Goal: Task Accomplishment & Management: Manage account settings

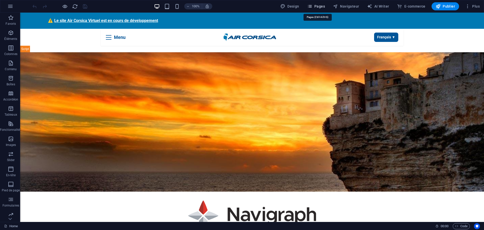
click at [319, 6] on span "Pages" at bounding box center [316, 6] width 18 height 5
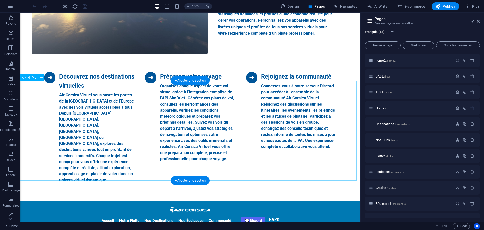
scroll to position [379, 0]
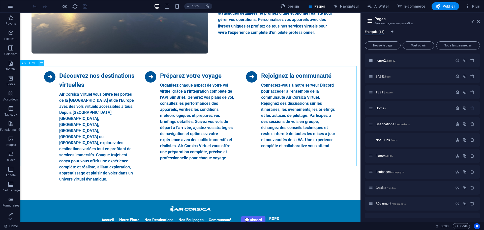
click at [41, 65] on icon at bounding box center [41, 62] width 3 height 5
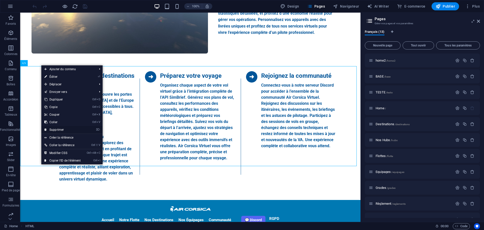
click at [59, 127] on link "⌦ Supprimer" at bounding box center [62, 130] width 42 height 8
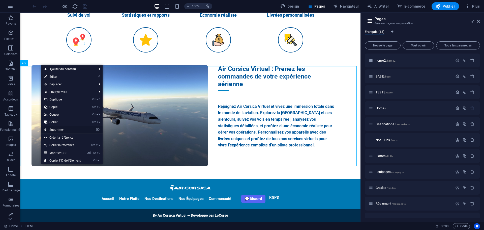
scroll to position [266, 0]
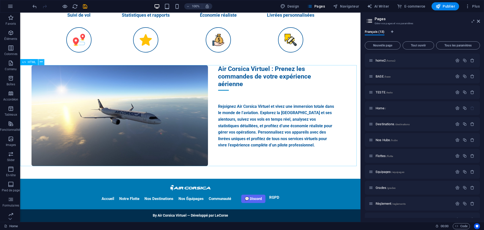
click at [43, 61] on button at bounding box center [41, 62] width 6 height 6
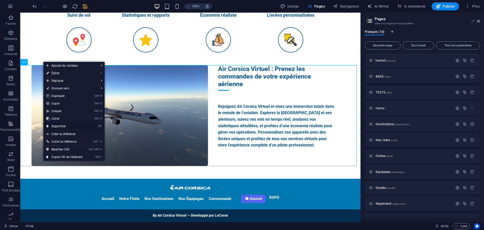
click at [61, 126] on link "⌦ Supprimer" at bounding box center [64, 126] width 42 height 8
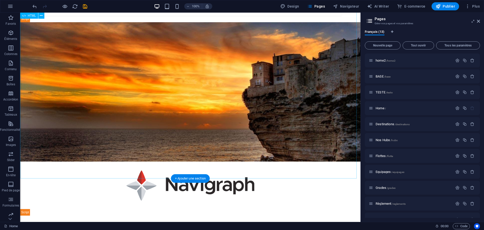
scroll to position [27, 0]
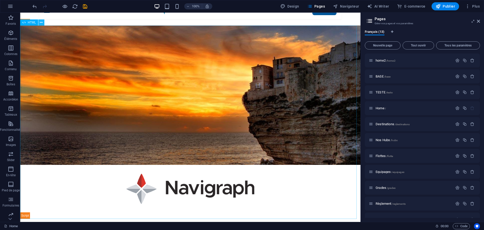
click at [40, 22] on icon at bounding box center [41, 22] width 3 height 5
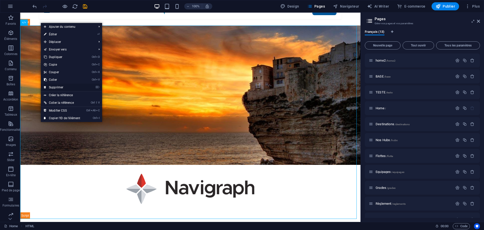
click at [56, 85] on link "⌦ Supprimer" at bounding box center [62, 87] width 42 height 8
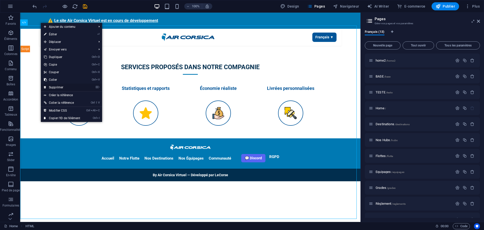
scroll to position [0, 0]
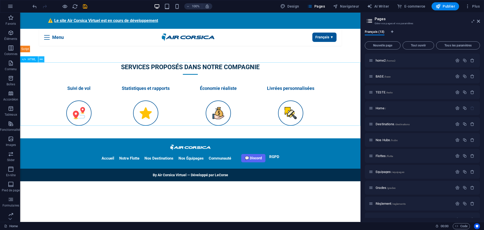
click at [41, 60] on icon at bounding box center [41, 59] width 3 height 5
click at [42, 60] on icon at bounding box center [41, 59] width 3 height 5
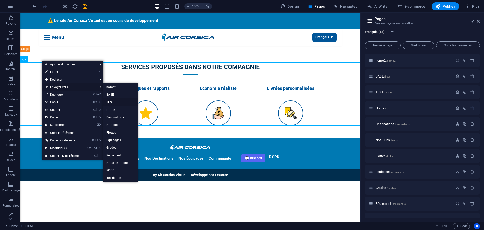
click at [112, 102] on link "TESTE" at bounding box center [120, 102] width 34 height 8
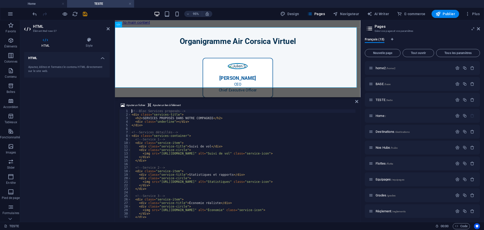
scroll to position [355, 0]
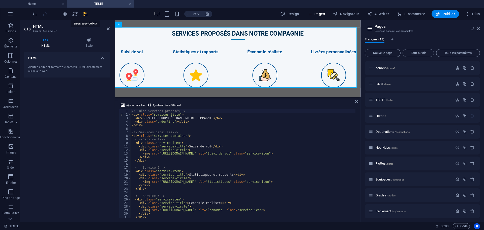
click at [86, 14] on icon "save" at bounding box center [85, 14] width 6 height 6
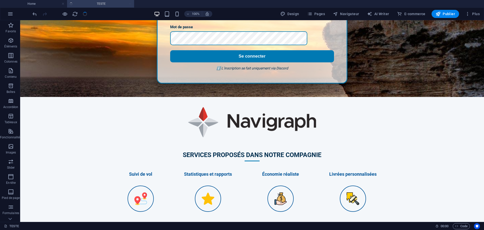
scroll to position [235, 0]
click at [44, 6] on h4 "Home" at bounding box center [33, 4] width 67 height 6
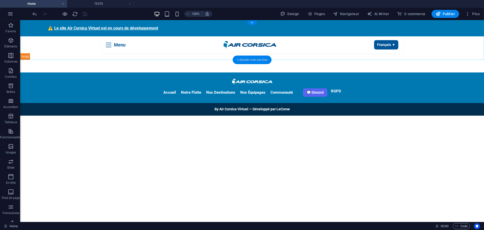
click at [246, 60] on div "+ Ajouter une section" at bounding box center [252, 59] width 39 height 9
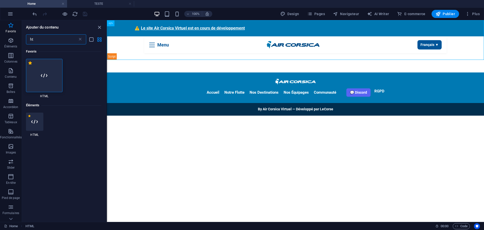
type input "ht"
click at [43, 78] on icon at bounding box center [44, 75] width 7 height 7
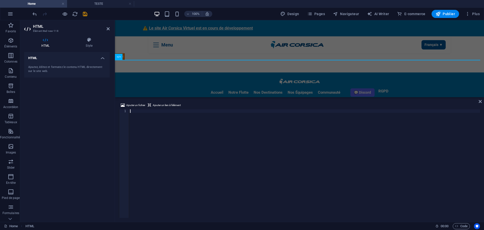
click at [87, 157] on div "HTML Ajoutez, éditez et formatez le contenu HTML directement sur le site web." at bounding box center [66, 135] width 85 height 166
click at [155, 136] on div at bounding box center [304, 166] width 351 height 115
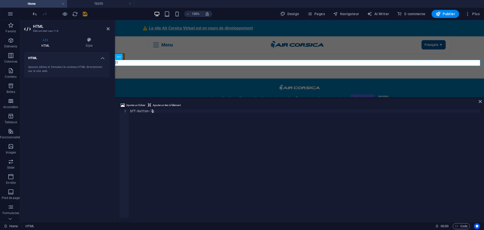
type textarea "$ff-button-lg"
click at [94, 135] on div "HTML Ajoutez, éditez et formatez le contenu HTML directement sur le site web." at bounding box center [66, 135] width 85 height 166
click at [135, 56] on icon at bounding box center [136, 56] width 3 height 5
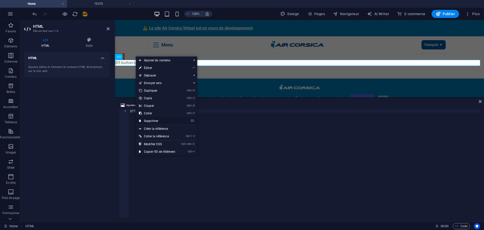
click at [152, 118] on link "⌦ Supprimer" at bounding box center [157, 121] width 42 height 8
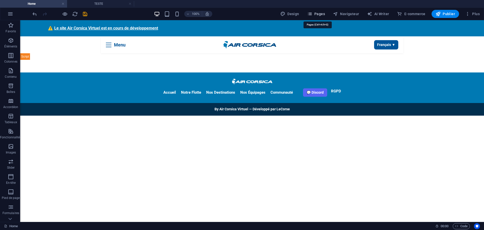
click at [321, 11] on span "Pages" at bounding box center [316, 13] width 18 height 5
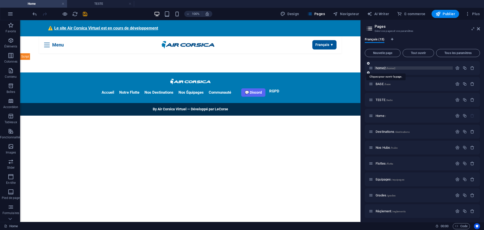
click at [382, 67] on span "home2 /home2" at bounding box center [386, 68] width 20 height 4
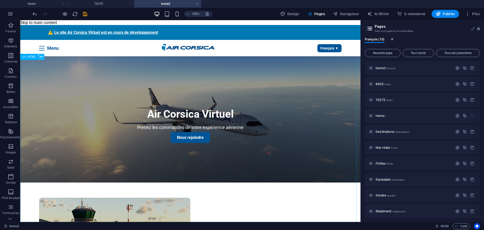
click at [43, 58] on button at bounding box center [41, 57] width 6 height 6
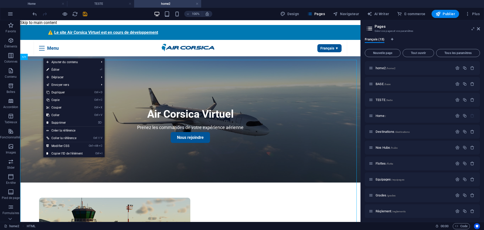
click at [61, 93] on link "Ctrl D Dupliquer" at bounding box center [64, 92] width 42 height 8
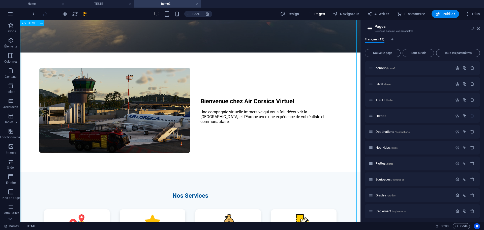
scroll to position [657, 0]
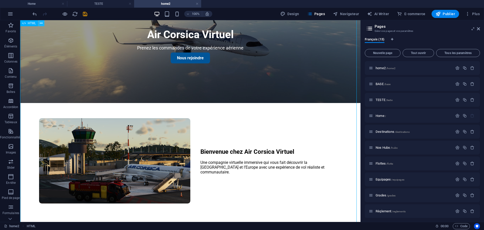
click at [41, 23] on icon at bounding box center [41, 23] width 3 height 5
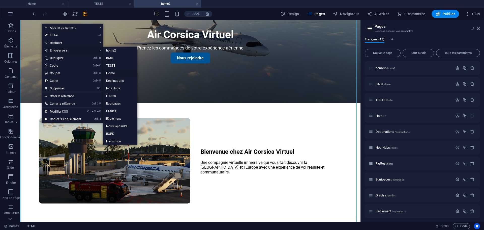
click at [115, 72] on link "Home" at bounding box center [120, 73] width 34 height 8
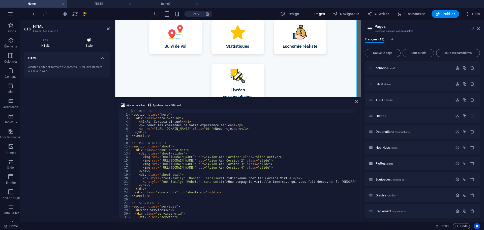
scroll to position [0, 0]
drag, startPoint x: 84, startPoint y: 12, endPoint x: 148, endPoint y: 123, distance: 128.4
click at [84, 12] on icon "save" at bounding box center [85, 14] width 6 height 6
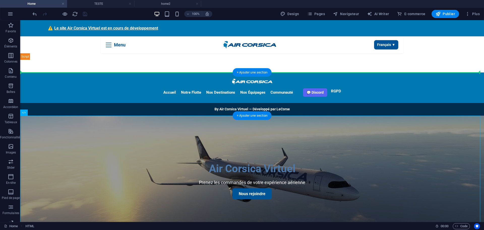
drag, startPoint x: 53, startPoint y: 133, endPoint x: 37, endPoint y: 76, distance: 59.7
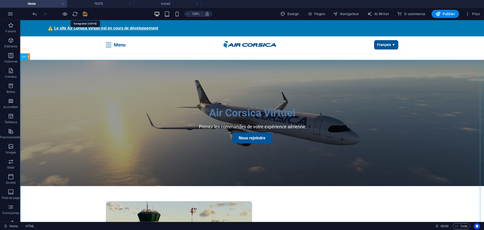
click at [85, 13] on icon "save" at bounding box center [85, 14] width 6 height 6
click at [442, 13] on span "Publier" at bounding box center [445, 13] width 19 height 5
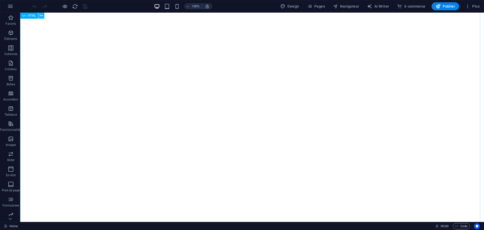
click at [42, 16] on icon at bounding box center [41, 15] width 3 height 5
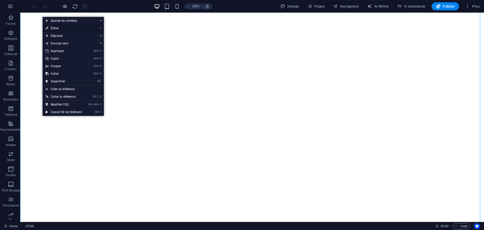
click at [62, 29] on link "⏎ Éditer" at bounding box center [64, 28] width 42 height 8
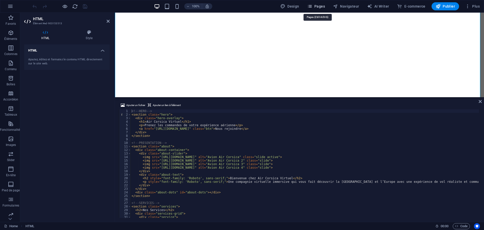
click at [323, 6] on span "Pages" at bounding box center [316, 6] width 18 height 5
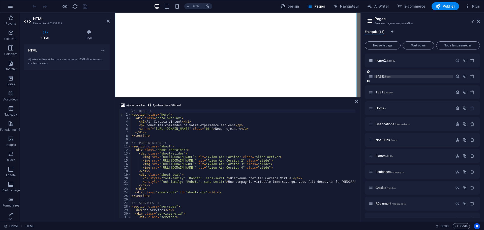
click at [380, 77] on span "BASE /base" at bounding box center [383, 76] width 15 height 4
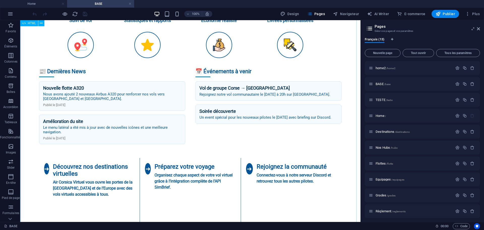
scroll to position [378, 0]
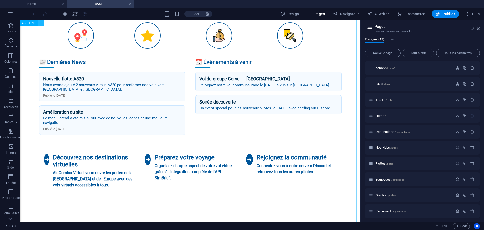
click at [41, 24] on icon at bounding box center [41, 23] width 3 height 5
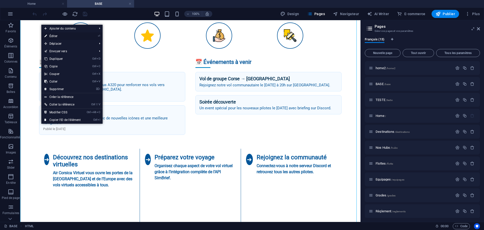
click at [58, 35] on link "⏎ Éditer" at bounding box center [62, 36] width 42 height 8
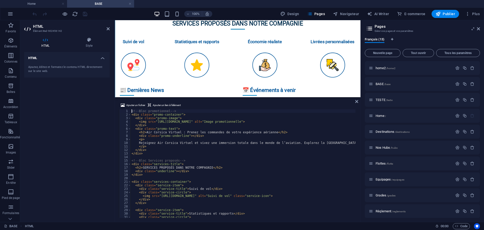
scroll to position [413, 0]
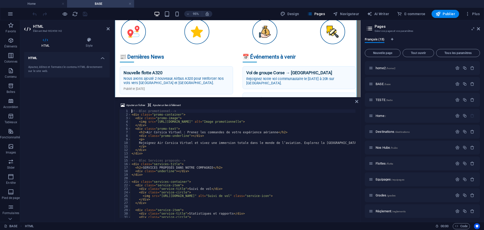
click at [172, 150] on div "<!-- Bloc promotionnel --> < div class = "promo-container" > < div class = "pro…" at bounding box center [486, 166] width 710 height 114
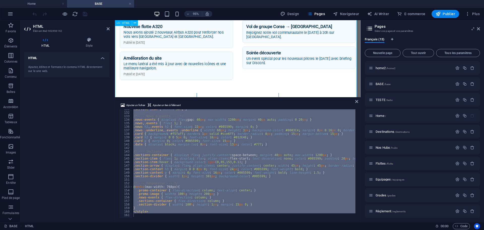
scroll to position [464, 0]
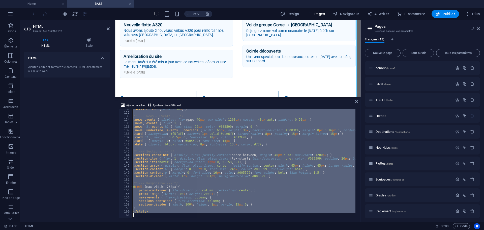
click at [235, 164] on div ".service-icon { width : 50 % ; } /* --- News & Events --- */ .news-events { dis…" at bounding box center [243, 163] width 223 height 108
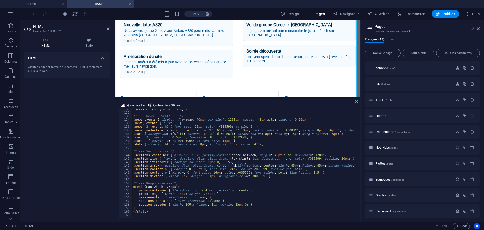
click at [232, 168] on div ".service-icon { width : 50 % ; } /* --- News & Events --- */ .news-events { dis…" at bounding box center [487, 164] width 710 height 114
type textarea "</style>"
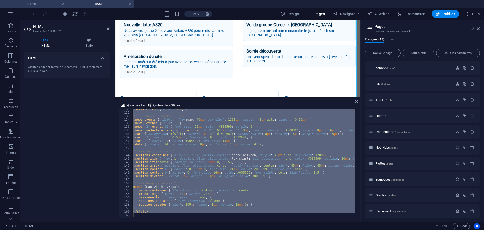
click at [42, 3] on h4 "Home" at bounding box center [33, 4] width 67 height 6
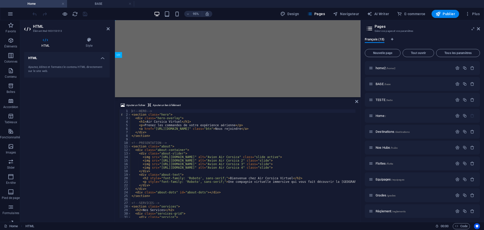
scroll to position [0, 0]
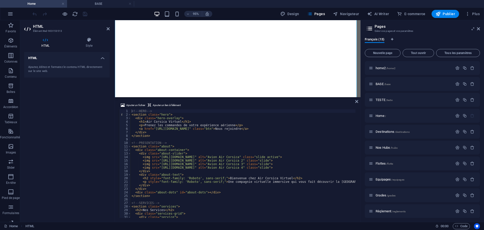
click at [114, 133] on div at bounding box center [114, 120] width 1 height 201
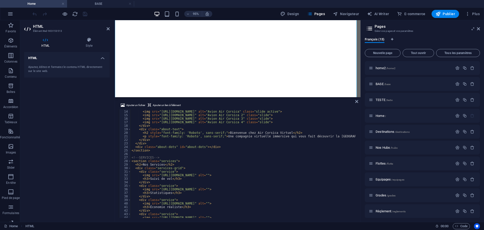
scroll to position [45, 0]
click at [166, 151] on div "< div class = "about-slider" > < img src = "https://www.fsx3d.com/XPLANE12/SCRE…" at bounding box center [305, 163] width 348 height 115
click at [157, 192] on div "< div class = "about-slider" > < img src = "https://www.fsx3d.com/XPLANE12/SCRE…" at bounding box center [305, 163] width 348 height 115
type textarea "</script>"
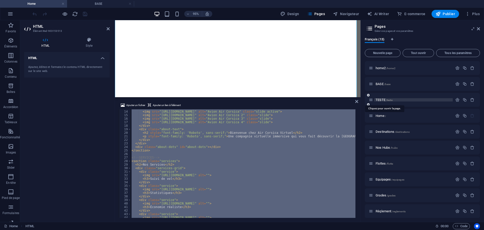
click at [379, 100] on span "TESTE /teste" at bounding box center [384, 100] width 17 height 4
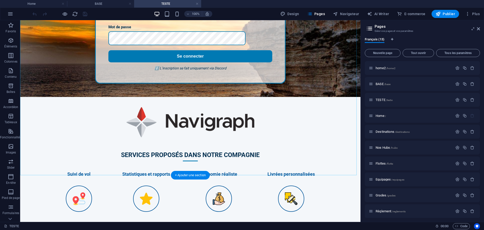
scroll to position [235, 0]
click at [387, 68] on span "/home2" at bounding box center [390, 68] width 9 height 3
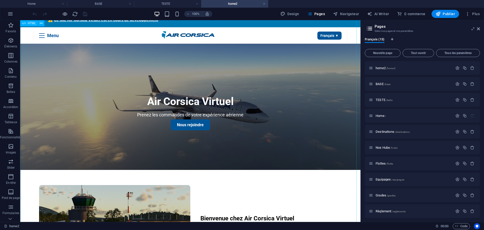
scroll to position [0, 0]
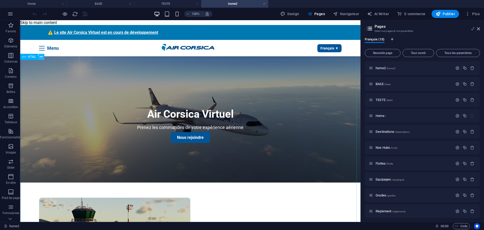
click at [42, 58] on icon at bounding box center [41, 56] width 3 height 5
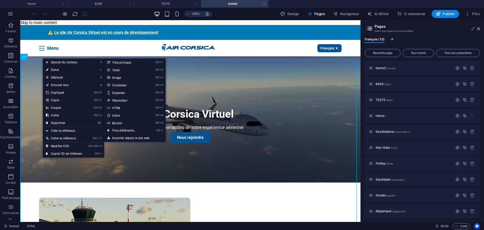
click at [54, 71] on link "⏎ Éditer" at bounding box center [64, 70] width 42 height 8
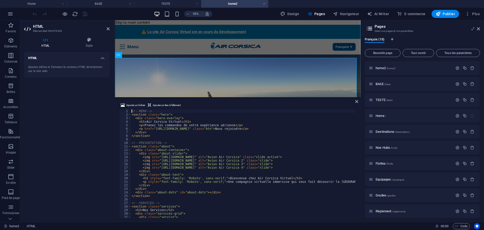
click at [190, 142] on div "<!-- HERO --> < section class = "hero" > < div class = "hero-overlay" > < h1 > …" at bounding box center [291, 166] width 321 height 114
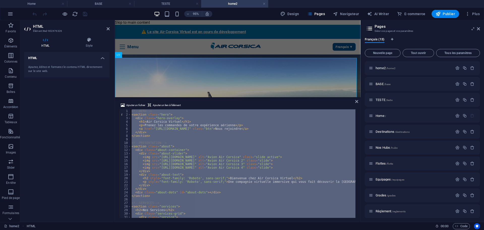
click at [149, 125] on div "<!-- HERO --> < section class = "hero" > < div class = "hero-overlay" > < h1 > …" at bounding box center [243, 163] width 225 height 108
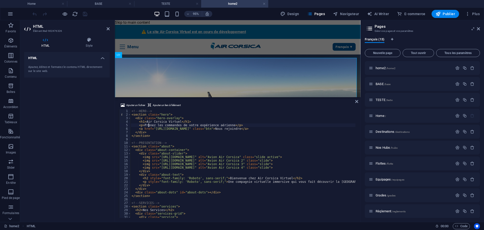
type textarea "</script>"
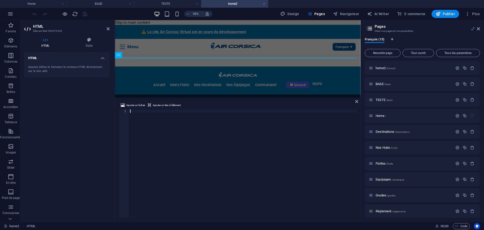
scroll to position [1212, 0]
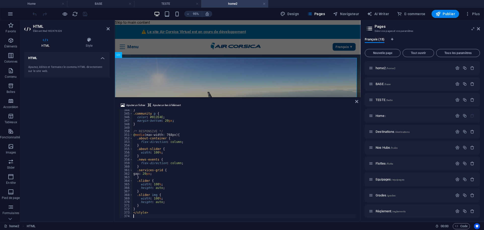
drag, startPoint x: 66, startPoint y: 136, endPoint x: 67, endPoint y: 105, distance: 31.3
click at [67, 126] on div "HTML Ajoutez, éditez et formatez le contenu HTML directement sur le site web." at bounding box center [66, 135] width 85 height 166
drag, startPoint x: 84, startPoint y: 15, endPoint x: 157, endPoint y: 65, distance: 88.3
click at [84, 15] on icon "save" at bounding box center [85, 14] width 6 height 6
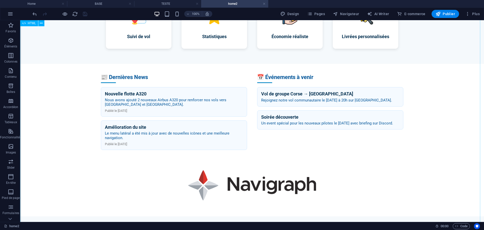
scroll to position [353, 0]
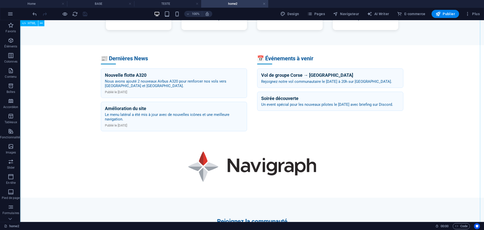
click at [42, 22] on icon at bounding box center [41, 23] width 3 height 5
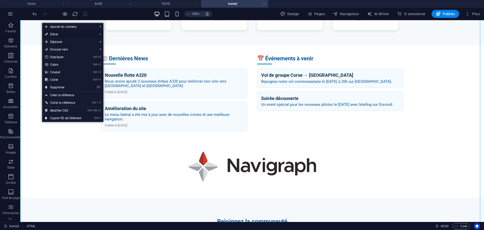
click at [53, 36] on link "⏎ Éditer" at bounding box center [63, 35] width 42 height 8
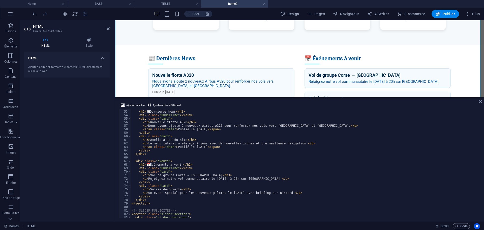
scroll to position [168, 0]
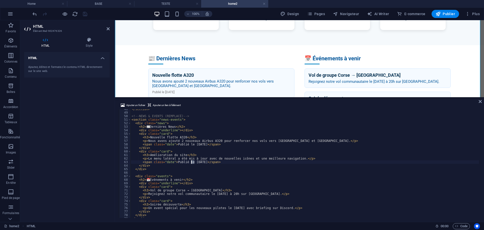
click at [192, 162] on div "</ section > <!-- NEWS & EVENTS (REMPLACÉ) --> < section class = "news-events" …" at bounding box center [305, 164] width 348 height 115
drag, startPoint x: 147, startPoint y: 158, endPoint x: 292, endPoint y: 157, distance: 145.0
click at [292, 157] on div "</ section > <!-- NEWS & EVENTS (REMPLACÉ) --> < section class = "news-events" …" at bounding box center [305, 164] width 348 height 115
paste textarea "site est à 90% fini, la traduction est en cours. Mise en ligne prévue d’ici ce …"
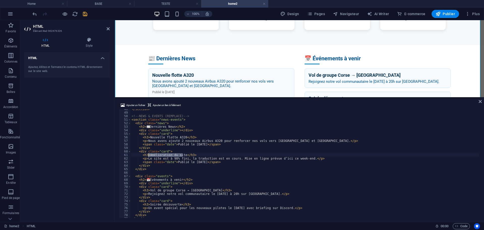
drag, startPoint x: 183, startPoint y: 156, endPoint x: 149, endPoint y: 154, distance: 33.6
click at [149, 154] on div "</ section > <!-- NEWS & EVENTS (REMPLACÉ) --> < section class = "news-events" …" at bounding box center [305, 164] width 348 height 115
paste textarea "Site bientôt terminé"
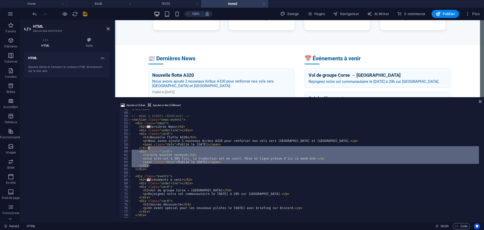
drag, startPoint x: 149, startPoint y: 166, endPoint x: 150, endPoint y: 148, distance: 17.7
click at [150, 148] on div "</ section > <!-- NEWS & EVENTS (REMPLACÉ) --> < section class = "news-events" …" at bounding box center [305, 164] width 348 height 115
click at [151, 166] on div "</ section > <!-- NEWS & EVENTS (REMPLACÉ) --> < section class = "news-events" …" at bounding box center [305, 163] width 348 height 108
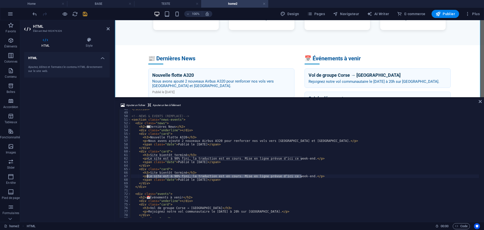
drag, startPoint x: 301, startPoint y: 176, endPoint x: 147, endPoint y: 175, distance: 153.8
click at [147, 175] on div "</ section > <!-- NEWS & EVENTS (REMPLACÉ) --> < section class = "news-events" …" at bounding box center [305, 164] width 348 height 115
paste textarea "Un grand merci à tous ceux qui nous soutiennent depuis le début. Votre enthousi…"
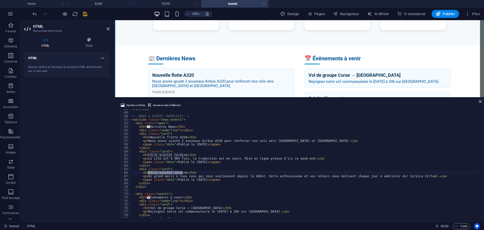
drag, startPoint x: 183, startPoint y: 172, endPoint x: 150, endPoint y: 172, distance: 33.0
click at [150, 172] on div "</ section > <!-- NEWS & EVENTS (REMPLACÉ) --> < section class = "news-events" …" at bounding box center [305, 164] width 348 height 115
paste textarea "Merci à notre communauté ❤️"
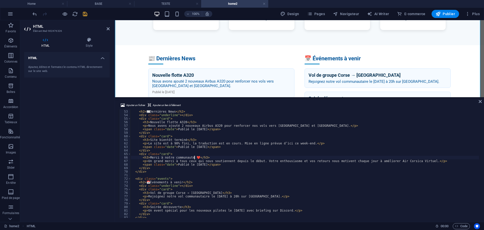
scroll to position [198, 0]
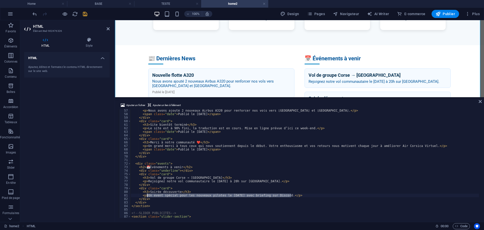
drag, startPoint x: 291, startPoint y: 196, endPoint x: 147, endPoint y: 194, distance: 143.5
click at [147, 194] on div "< p > Nous avons ajouté 2 nouveaux Airbus A320 pour renforcer nos vols vers Par…" at bounding box center [305, 166] width 348 height 115
drag, startPoint x: 177, startPoint y: 191, endPoint x: 148, endPoint y: 192, distance: 29.0
click at [148, 192] on div "< p > Nous avons ajouté 2 nouveaux Airbus A320 pour renforcer nos vols vers Par…" at bounding box center [305, 166] width 348 height 115
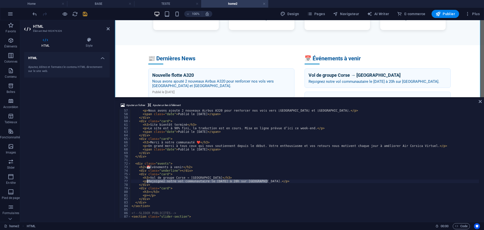
drag, startPoint x: 267, startPoint y: 182, endPoint x: 147, endPoint y: 180, distance: 119.8
click at [147, 180] on div "< p > Nous avons ajouté 2 nouveaux Airbus A320 pour renforcer nos vols vers Par…" at bounding box center [305, 166] width 348 height 115
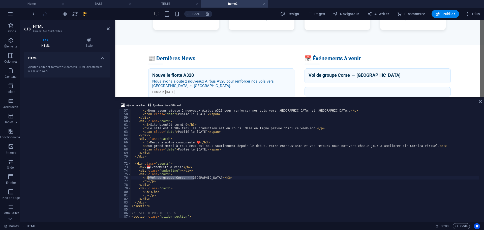
drag, startPoint x: 195, startPoint y: 178, endPoint x: 149, endPoint y: 177, distance: 45.6
click at [149, 177] on div "< p > Nous avons ajouté 2 nouveaux Airbus A320 pour renforcer nos vols vers Par…" at bounding box center [305, 166] width 348 height 115
type textarea "<h3></h3>"
click at [84, 14] on icon "save" at bounding box center [85, 14] width 6 height 6
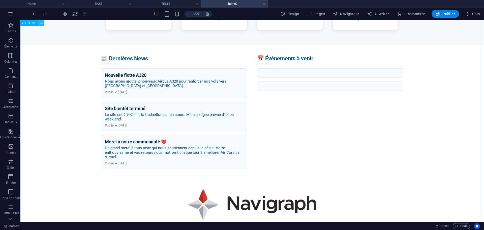
click at [42, 24] on icon at bounding box center [41, 23] width 3 height 5
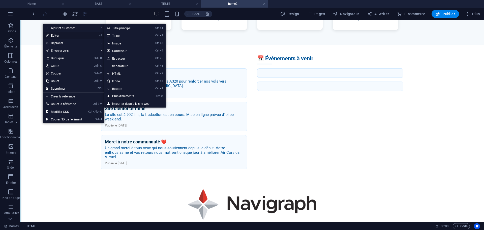
click at [53, 34] on link "⏎ Éditer" at bounding box center [64, 36] width 42 height 8
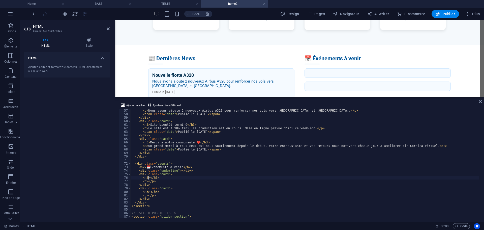
click at [147, 182] on div "< p > Nous avons ajouté 2 nouveaux Airbus A320 pour renforcer nos vols vers Par…" at bounding box center [305, 166] width 348 height 115
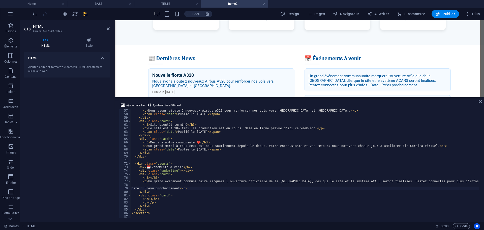
click at [148, 177] on div "< p > Nous avons ajouté 2 nouveaux Airbus A320 pour renforcer nos vols vers Par…" at bounding box center [305, 166] width 348 height 115
paste textarea "🎉 Événement d’ouverture officielle"
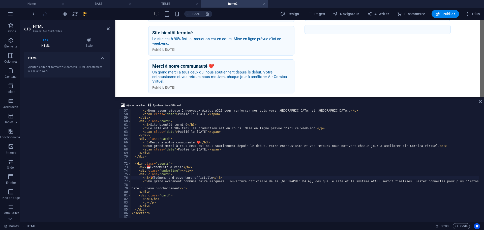
scroll to position [213, 0]
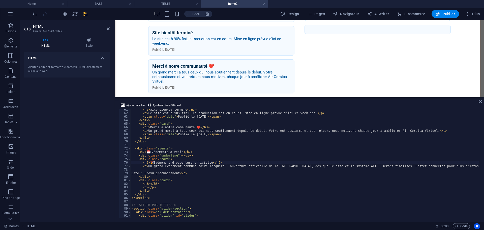
type textarea "Date : Prévu prochainement</p>"
click at [132, 174] on div "< h3 > Site bientôt terminé </ h3 > < p > Le site est à 90% fini, la traduction…" at bounding box center [305, 165] width 348 height 115
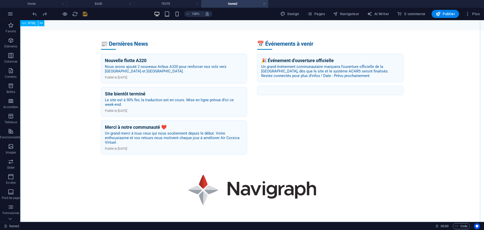
scroll to position [378, 0]
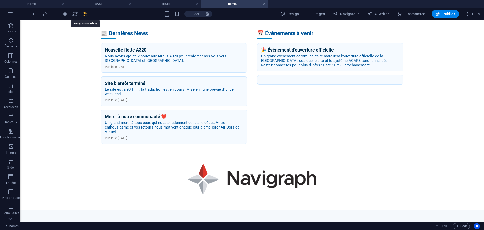
click at [83, 15] on icon "save" at bounding box center [85, 14] width 6 height 6
click at [43, 24] on button at bounding box center [41, 23] width 6 height 6
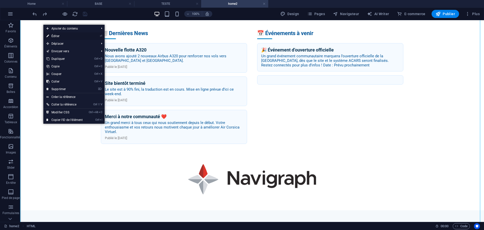
click at [57, 37] on link "⏎ Éditer" at bounding box center [64, 36] width 42 height 8
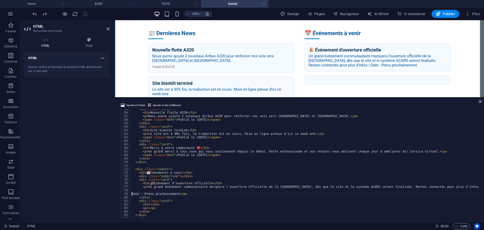
scroll to position [193, 0]
click at [132, 193] on div "< div class = "card" > < h3 > Nouvelle flotte A320 </ h3 > < p > Nous avons ajo…" at bounding box center [305, 164] width 348 height 115
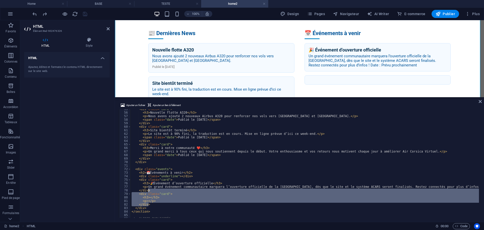
drag, startPoint x: 149, startPoint y: 205, endPoint x: 149, endPoint y: 191, distance: 13.9
click at [149, 191] on div "< div class = "card" > < h3 > Nouvelle flotte A320 </ h3 > < p > Nous avons ajo…" at bounding box center [306, 164] width 350 height 114
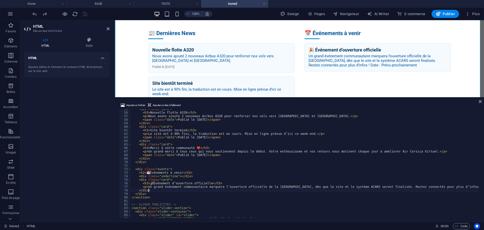
type textarea "</div>"
click at [86, 144] on div "HTML Ajoutez, éditez et formatez le contenu HTML directement sur le site web." at bounding box center [66, 135] width 85 height 166
click at [86, 12] on icon "save" at bounding box center [85, 14] width 6 height 6
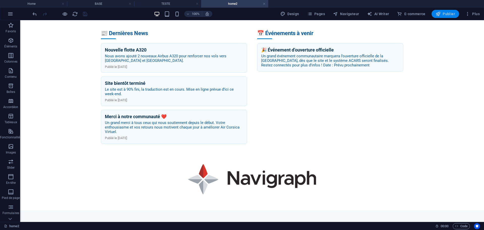
click at [439, 12] on icon "button" at bounding box center [438, 13] width 5 height 5
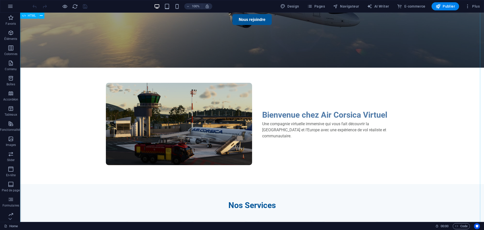
scroll to position [101, 0]
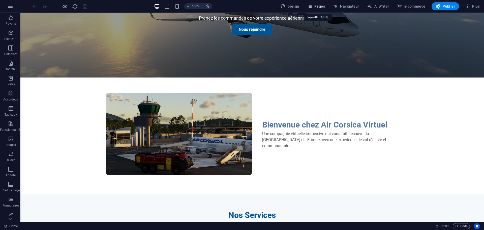
click at [321, 5] on span "Pages" at bounding box center [316, 6] width 18 height 5
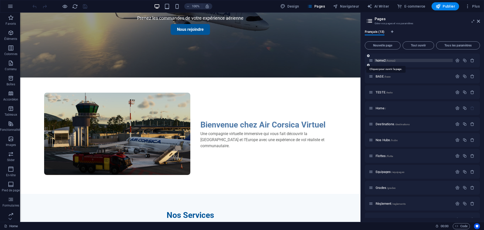
click at [379, 61] on span "home2 /home2" at bounding box center [386, 60] width 20 height 4
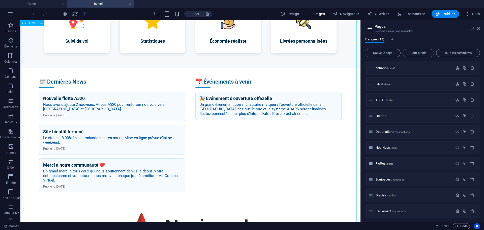
scroll to position [353, 0]
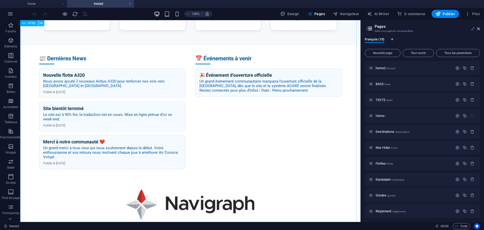
click at [42, 23] on icon at bounding box center [41, 23] width 3 height 5
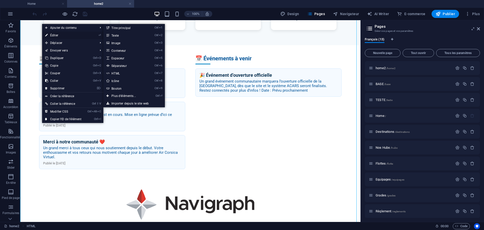
click at [53, 34] on link "⏎ Éditer" at bounding box center [63, 36] width 42 height 8
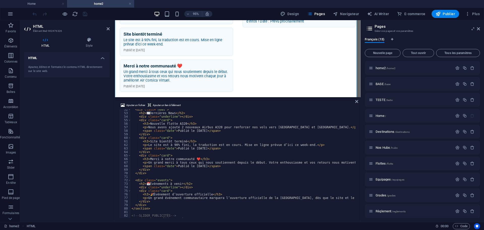
scroll to position [197, 0]
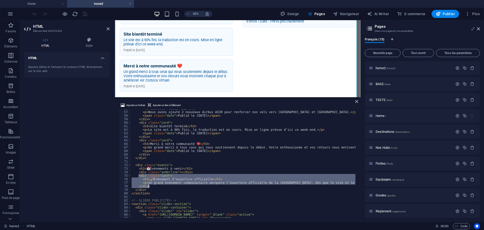
drag, startPoint x: 138, startPoint y: 176, endPoint x: 150, endPoint y: 186, distance: 15.4
click at [150, 186] on div "< h3 > Nouvelle flotte A320 </ h3 > < p > Nous avons ajouté 2 nouveaux Airbus A…" at bounding box center [306, 164] width 350 height 114
click at [188, 172] on div "< h3 > Nouvelle flotte A320 </ h3 > < p > Nous avons ajouté 2 nouveaux Airbus A…" at bounding box center [306, 164] width 350 height 114
drag, startPoint x: 188, startPoint y: 172, endPoint x: 150, endPoint y: 187, distance: 40.5
click at [150, 187] on div "< h3 > Nouvelle flotte A320 </ h3 > < p > Nous avons ajouté 2 nouveaux Airbus A…" at bounding box center [306, 164] width 350 height 114
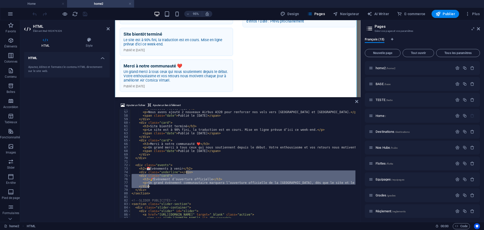
click at [153, 188] on div "< h3 > Nouvelle flotte A320 </ h3 > < p > Nous avons ajouté 2 nouveaux Airbus A…" at bounding box center [306, 164] width 350 height 114
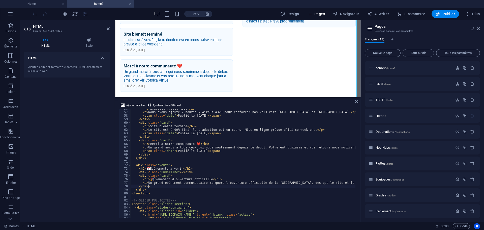
click at [151, 187] on div "< h3 > Nouvelle flotte A320 </ h3 > < p > Nous avons ajouté 2 nouveaux Airbus A…" at bounding box center [306, 164] width 350 height 114
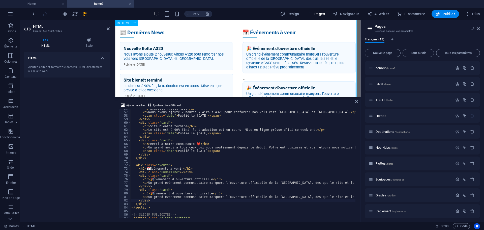
scroll to position [415, 0]
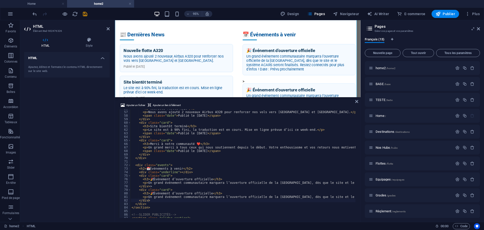
click at [151, 186] on div "< h3 > Nouvelle flotte A320 </ h3 > < p > Nous avons ajouté 2 nouveaux Airbus A…" at bounding box center [306, 164] width 350 height 114
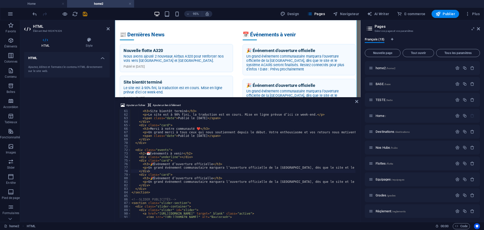
scroll to position [212, 0]
drag, startPoint x: 154, startPoint y: 178, endPoint x: 201, endPoint y: 180, distance: 46.7
click at [201, 180] on div "< h3 > Site bientôt terminé </ h3 > < p > Le site est à 90% fini, la traduction…" at bounding box center [306, 166] width 350 height 114
drag, startPoint x: 207, startPoint y: 178, endPoint x: 149, endPoint y: 177, distance: 58.2
click at [149, 177] on div "< h3 > Site bientôt terminé </ h3 > < p > Le site est à 90% fini, la traduction…" at bounding box center [306, 166] width 350 height 114
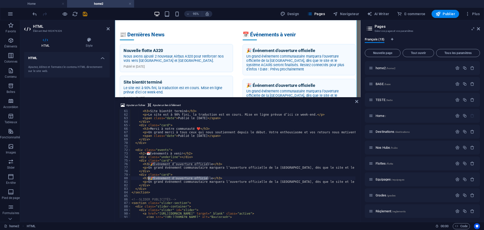
paste textarea "C'est Clermont le Bordel"
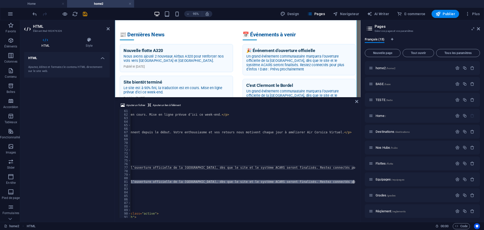
scroll to position [0, 125]
drag, startPoint x: 147, startPoint y: 182, endPoint x: 347, endPoint y: 182, distance: 200.2
click at [347, 182] on div "< h3 > Site bientôt terminé </ h3 > < p > Le site est à 90% fini, la traduction…" at bounding box center [180, 166] width 350 height 114
paste textarea "Le [DATE] entre 19:00 UTC et 21:00 UTC, nous vous invitons à participer à une n…"
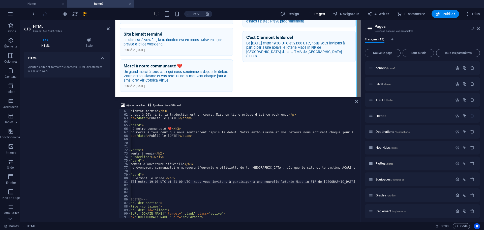
scroll to position [0, 0]
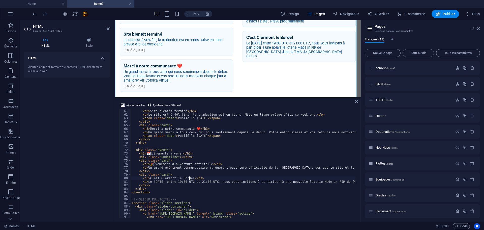
click at [189, 177] on div "< h3 > Site bientôt terminé </ h3 > < p > Le site est à 90% fini, la traduction…" at bounding box center [306, 166] width 350 height 114
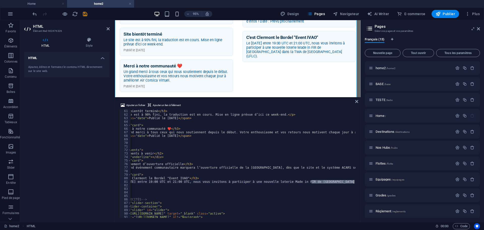
scroll to position [0, 92]
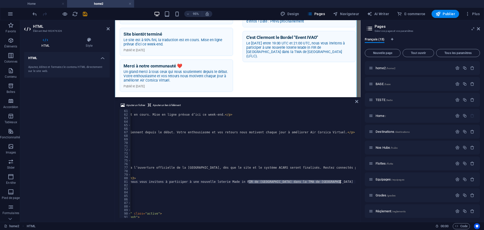
drag, startPoint x: 341, startPoint y: 181, endPoint x: 343, endPoint y: 180, distance: 2.8
click at [343, 180] on div "< h3 > Site bientôt terminé </ h3 > < p > Le site est à 90% fini, la traduction…" at bounding box center [213, 166] width 350 height 114
click at [346, 182] on div "< h3 > Site bientôt terminé </ h3 > < p > Le site est à 90% fini, la traduction…" at bounding box center [213, 166] width 350 height 114
paste textarea "https://www.ivao.fr/fr/events/528"
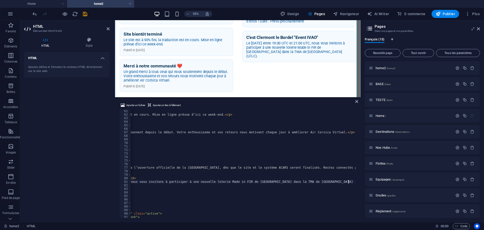
scroll to position [0, 143]
click at [298, 180] on div "< h3 > Site bientôt terminé </ h3 > < p > Le site est à 90% fini, la traduction…" at bounding box center [174, 166] width 374 height 114
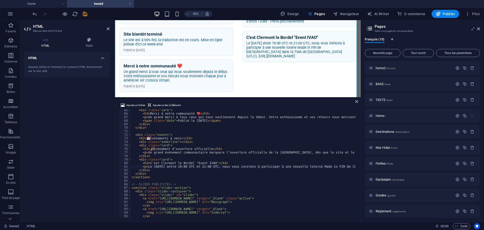
scroll to position [227, 0]
drag, startPoint x: 141, startPoint y: 199, endPoint x: 250, endPoint y: 197, distance: 109.2
click at [250, 197] on div "< div class = "card" > < h3 > Merci à notre communauté ❤️ </ h3 > < p > Un gran…" at bounding box center [319, 165] width 376 height 114
drag, startPoint x: 194, startPoint y: 165, endPoint x: 195, endPoint y: 167, distance: 2.6
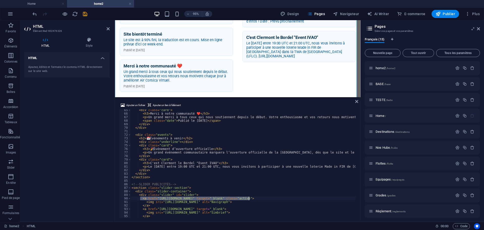
click at [194, 165] on div "< div class = "card" > < h3 > Merci à notre communauté ❤️ </ h3 > < p > Un gran…" at bounding box center [319, 165] width 376 height 114
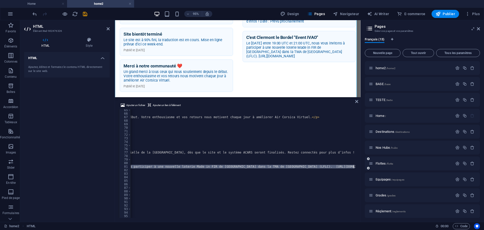
scroll to position [0, 151]
drag, startPoint x: 238, startPoint y: 166, endPoint x: 352, endPoint y: 167, distance: 113.7
click at [352, 167] on div "< div class = "card" > < h3 > Merci à notre communauté ❤️ </ h3 > < p > Un gran…" at bounding box center [168, 165] width 376 height 114
click at [348, 167] on div "< div class = "card" > < h3 > Merci à notre communauté ❤️ </ h3 > < p > Un gran…" at bounding box center [243, 163] width 225 height 108
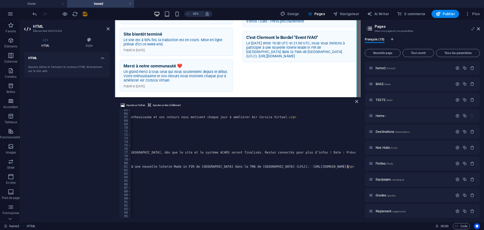
click at [291, 166] on div "< div class = "card" > < h3 > Merci à notre communauté ❤️ </ h3 > < p > Un gran…" at bounding box center [168, 165] width 376 height 114
paste textarea "<a href="https://navigraph.com" target="_blank" class="active">"
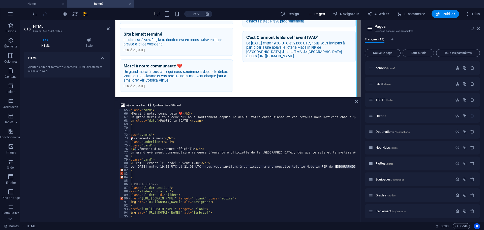
drag, startPoint x: 210, startPoint y: 167, endPoint x: 337, endPoint y: 166, distance: 126.8
click at [337, 166] on div "< div class = "card" > < h3 > Merci à notre communauté ❤️ </ h3 > < p > Un gran…" at bounding box center [353, 165] width 481 height 114
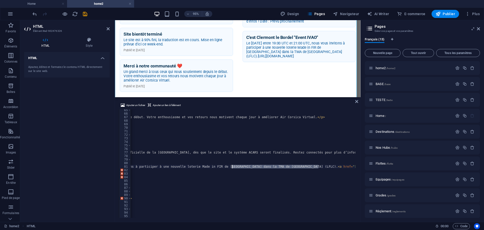
scroll to position [0, 190]
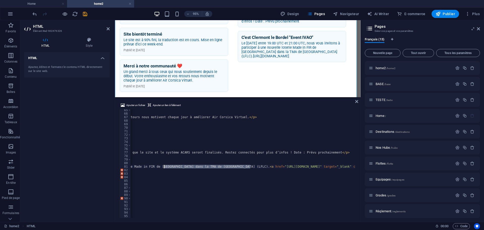
click at [251, 166] on div "< div class = "card" > < h3 > Merci à notre communauté ❤️ </ h3 > < p > Un gran…" at bounding box center [243, 163] width 225 height 108
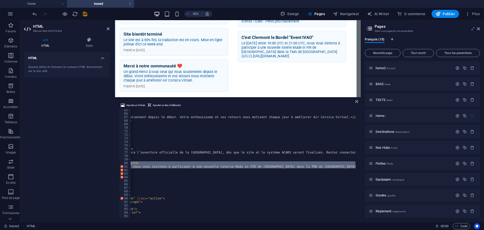
drag, startPoint x: 345, startPoint y: 167, endPoint x: 262, endPoint y: 164, distance: 83.8
click at [262, 164] on div "< div class = "card" > < h3 > Merci à notre communauté ❤️ </ h3 > < p > Un gran…" at bounding box center [281, 165] width 481 height 114
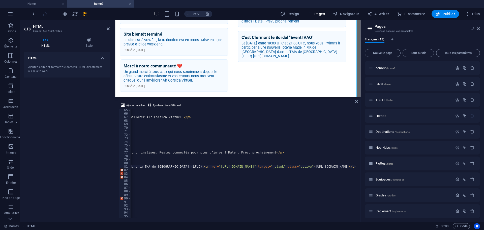
drag, startPoint x: 348, startPoint y: 167, endPoint x: 347, endPoint y: 174, distance: 7.4
click at [348, 168] on div "< div class = "card" > < h3 > Merci à notre communauté ❤️ </ h3 > < p > Un gran…" at bounding box center [114, 165] width 481 height 114
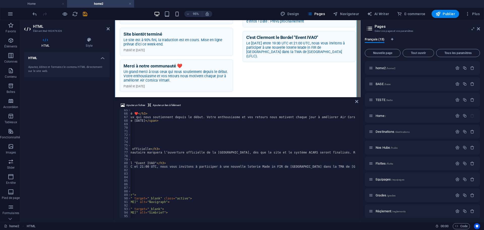
scroll to position [0, 0]
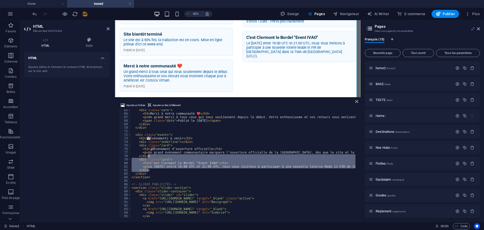
drag, startPoint x: 149, startPoint y: 171, endPoint x: 151, endPoint y: 155, distance: 15.8
click at [151, 155] on div "< div class = "card" > < h3 > Merci à notre communauté ❤️ </ h3 > < p > Un gran…" at bounding box center [306, 165] width 350 height 114
click at [152, 169] on div "< div class = "card" > < h3 > Merci à notre communauté ❤️ </ h3 > < p > Un gran…" at bounding box center [243, 163] width 225 height 108
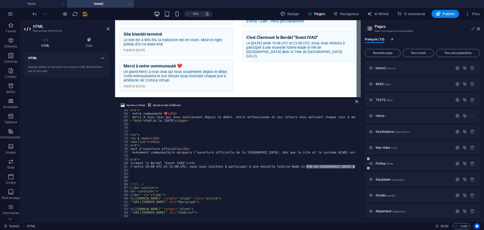
scroll to position [0, 92]
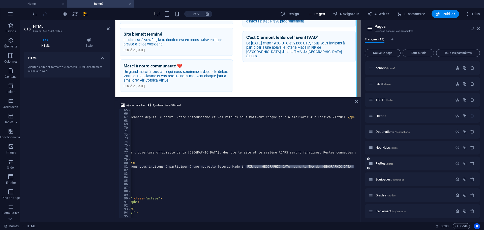
drag, startPoint x: 343, startPoint y: 167, endPoint x: 368, endPoint y: 166, distance: 25.0
click at [370, 166] on div "Home home2 Favoris Éléments Colonnes Contenu Boîtes Accordéon Tableaux Fonction…" at bounding box center [242, 120] width 484 height 201
type textarea "<p>Le samedi 6 Septembre entre 19:00 UTC et 21:00 UTC, nous vous invitons à par…"
click at [354, 167] on div "< div class = "card" > < h3 > Merci à notre communauté ❤️ </ h3 > < p > Un gran…" at bounding box center [243, 163] width 225 height 108
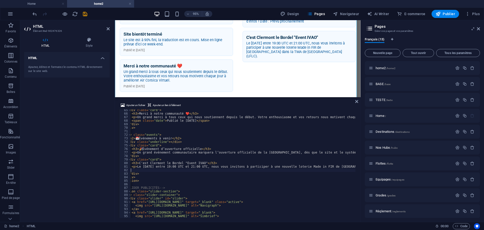
paste textarea
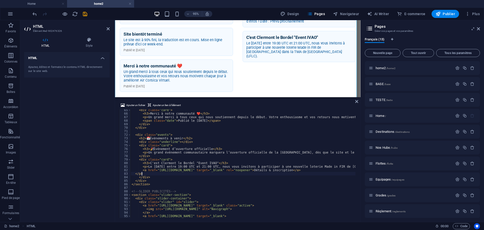
click at [158, 182] on div "< div class = "card" > < h3 > Merci à notre communauté ❤️ </ h3 > < p > Un gran…" at bounding box center [306, 165] width 350 height 114
click at [158, 174] on div "< div class = "card" > < h3 > Merci à notre communauté ❤️ </ h3 > < p > Un gran…" at bounding box center [306, 165] width 350 height 114
click at [196, 171] on div "< div class = "card" > < h3 > Merci à notre communauté ❤️ </ h3 > < p > Un gran…" at bounding box center [306, 165] width 350 height 114
type textarea "<a href="https://ivao.aero/events/ton-event" target="_blank" rel="noopener">Dét…"
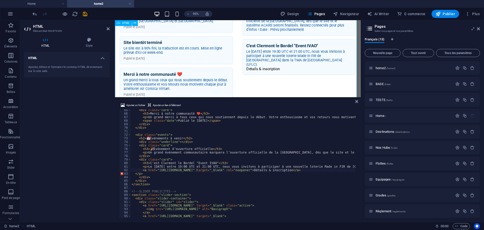
scroll to position [466, 0]
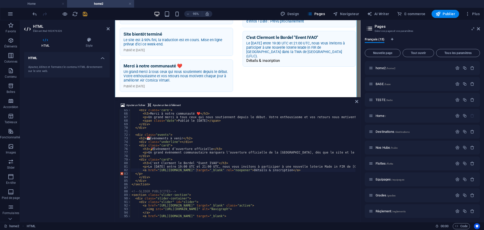
click at [85, 16] on icon "save" at bounding box center [85, 14] width 6 height 6
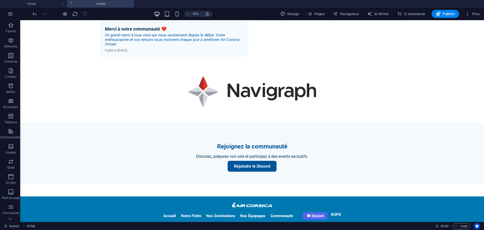
scroll to position [433, 0]
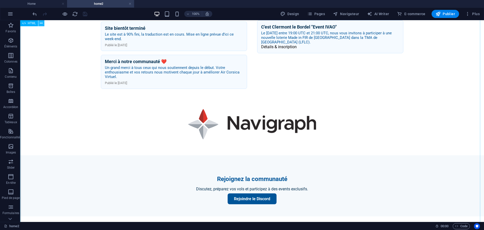
click at [43, 24] on button at bounding box center [41, 23] width 6 height 6
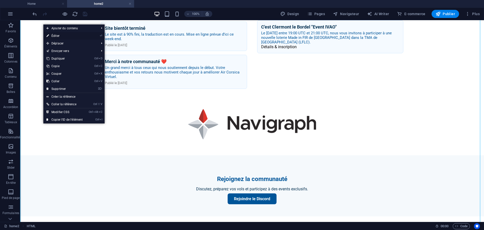
click at [59, 36] on link "⏎ Éditer" at bounding box center [64, 36] width 42 height 8
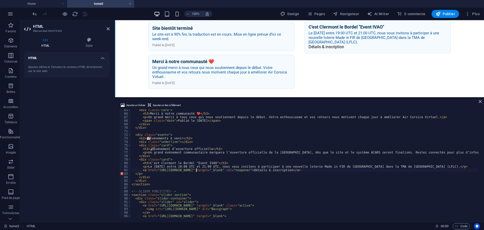
scroll to position [227, 0]
drag, startPoint x: 215, startPoint y: 170, endPoint x: 158, endPoint y: 170, distance: 57.0
click at [158, 170] on div "< div class = "card" > < h3 > Merci à notre communauté ❤️ </ h3 > < p > Un gran…" at bounding box center [306, 165] width 350 height 114
paste textarea "www.ivao.fr/fr/events/528"
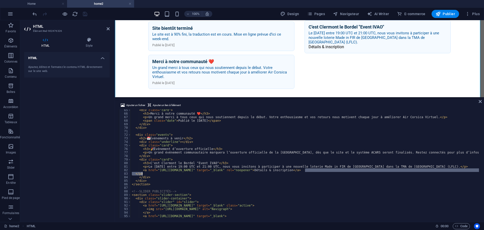
drag, startPoint x: 305, startPoint y: 170, endPoint x: 295, endPoint y: 173, distance: 10.8
click at [295, 173] on div "< div class = "card" > < h3 > Merci à notre communauté ❤️ </ h3 > < p > Un gran…" at bounding box center [306, 165] width 350 height 114
type textarea "<a href="https://www.ivao.fr/fr/events/528" target="_blank" rel="noopener">Déta…"
click at [305, 186] on div "< div class = "card" > < h3 > Merci à notre communauté ❤️ </ h3 > < p > Un gran…" at bounding box center [306, 165] width 350 height 114
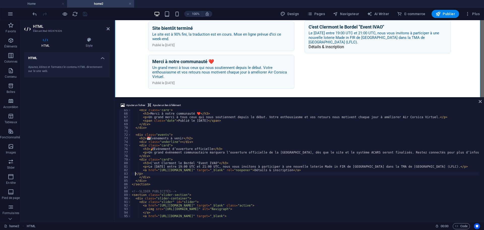
click at [136, 174] on div "< div class = "card" > < h3 > Merci à notre communauté ❤️ </ h3 > < p > Un gran…" at bounding box center [306, 165] width 350 height 114
type textarea "</p>"
click at [98, 156] on div "HTML Ajoutez, éditez et formatez le contenu HTML directement sur le site web." at bounding box center [66, 135] width 85 height 166
click at [85, 13] on icon "save" at bounding box center [85, 14] width 6 height 6
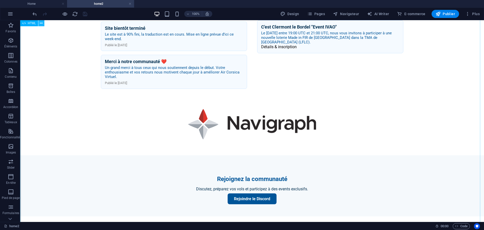
click at [41, 23] on icon at bounding box center [41, 23] width 3 height 5
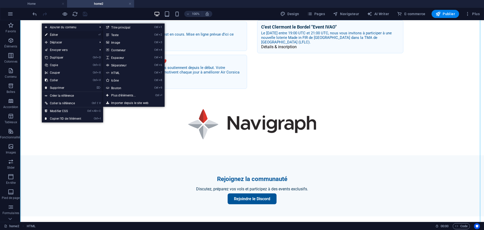
click at [51, 34] on link "⏎ Éditer" at bounding box center [63, 35] width 42 height 8
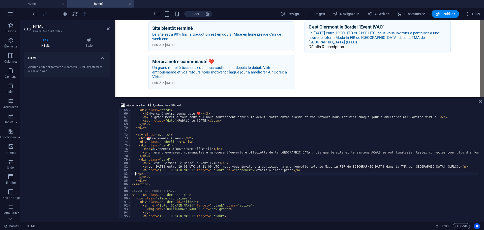
type textarea "</style>"
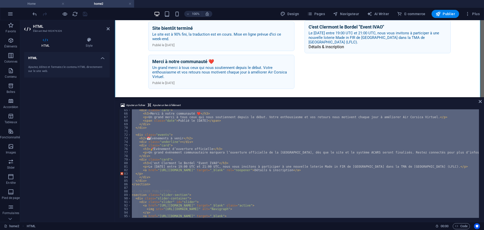
click at [46, 3] on h4 "Home" at bounding box center [33, 4] width 67 height 6
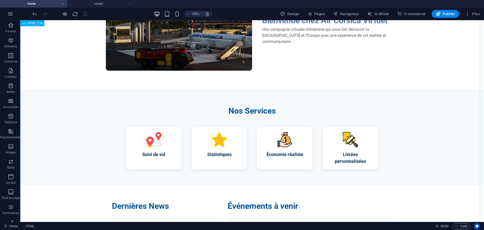
scroll to position [126, 0]
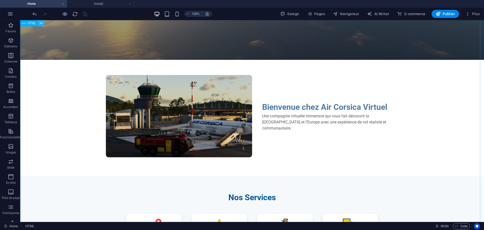
click at [40, 24] on icon at bounding box center [41, 23] width 3 height 5
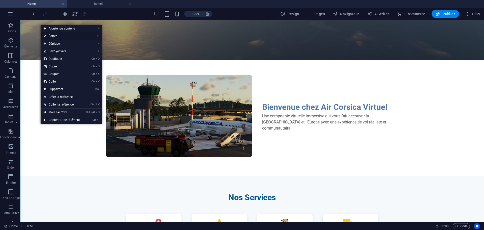
click at [50, 37] on link "⏎ Éditer" at bounding box center [62, 36] width 42 height 8
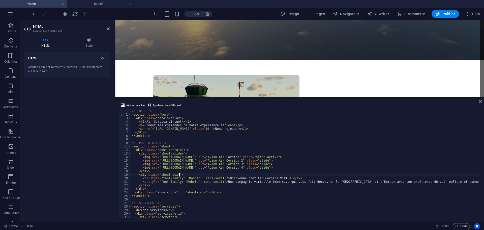
click at [192, 175] on div "<!-- HERO --> < section class = "hero" > < div class = "hero-overlay" > < h1 > …" at bounding box center [305, 166] width 348 height 115
type textarea "</script>"
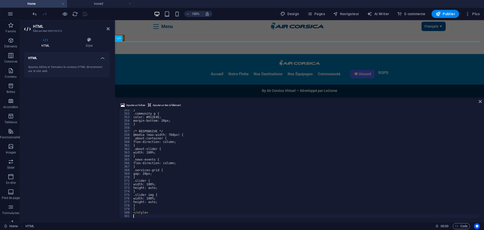
scroll to position [1236, 0]
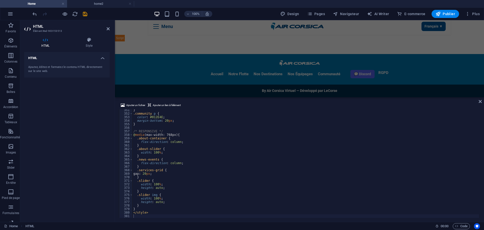
click at [87, 132] on div "HTML Ajoutez, éditez et formatez le contenu HTML directement sur le site web." at bounding box center [66, 135] width 85 height 166
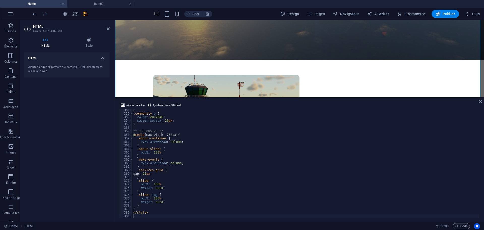
click at [85, 14] on icon "save" at bounding box center [85, 14] width 6 height 6
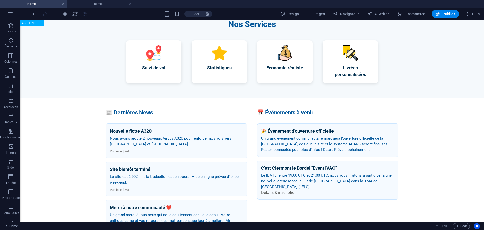
scroll to position [429, 0]
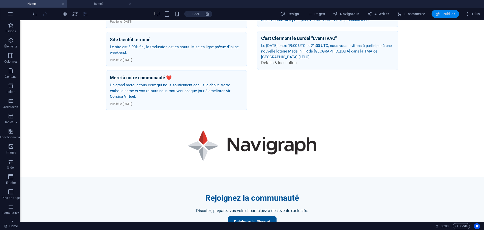
click at [440, 13] on icon "button" at bounding box center [438, 13] width 5 height 5
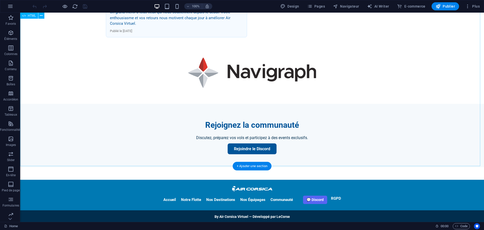
scroll to position [495, 0]
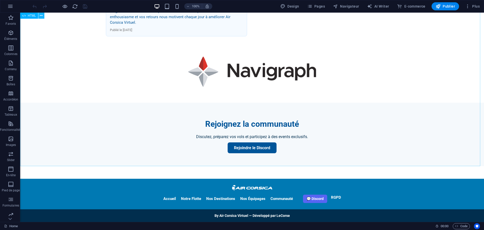
click at [39, 15] on button at bounding box center [41, 16] width 6 height 6
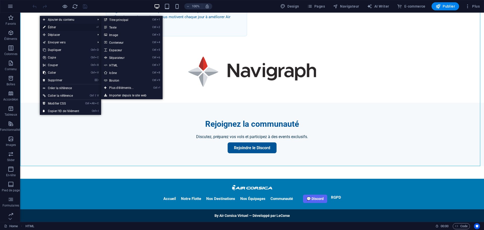
click at [53, 29] on link "⏎ Éditer" at bounding box center [61, 27] width 42 height 8
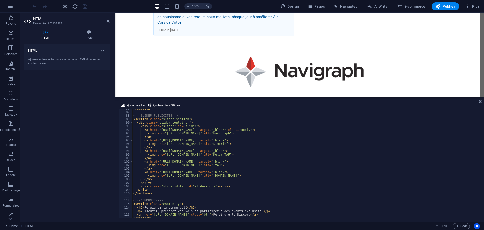
scroll to position [333, 0]
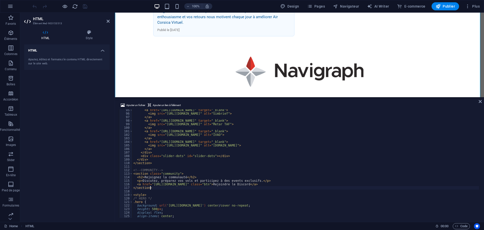
click at [180, 188] on div "< a href = "https://simbrief.com" target = "_blank" > < img src = "https://imag…" at bounding box center [307, 165] width 350 height 114
type textarea "</style>"
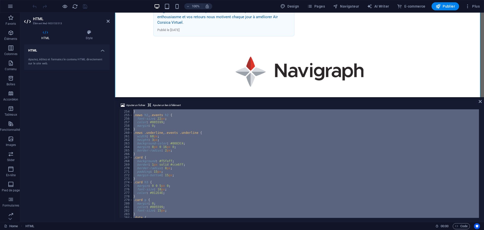
scroll to position [908, 0]
click at [325, 5] on span "Pages" at bounding box center [316, 6] width 18 height 5
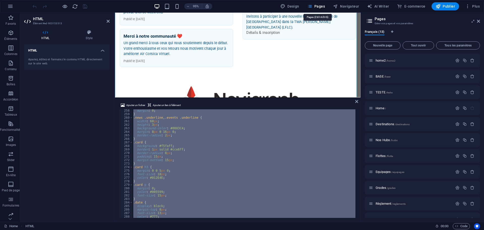
scroll to position [527, 0]
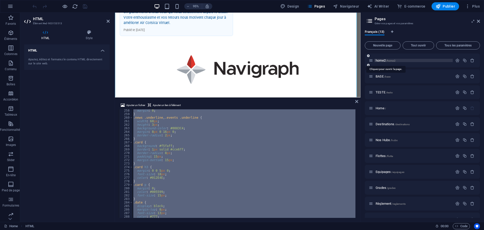
click at [385, 61] on span "home2 /home2" at bounding box center [386, 60] width 20 height 4
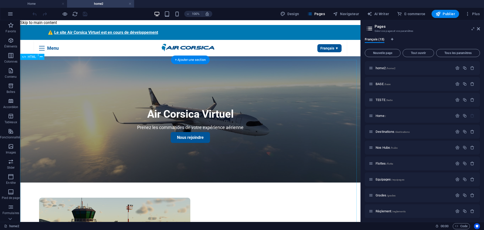
scroll to position [0, 0]
click at [43, 21] on icon at bounding box center [41, 23] width 3 height 5
click at [44, 57] on button at bounding box center [41, 57] width 6 height 6
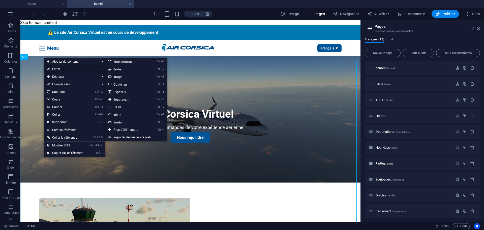
click at [62, 69] on link "⏎ Éditer" at bounding box center [65, 69] width 42 height 8
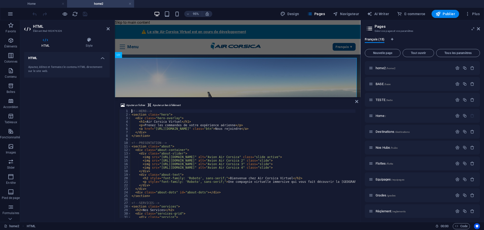
click at [186, 165] on div "<!-- HERO --> < section class = "hero" > < div class = "hero-overlay" > < h1 > …" at bounding box center [306, 166] width 350 height 114
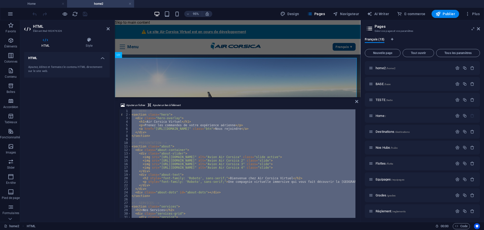
type textarea "</style>"
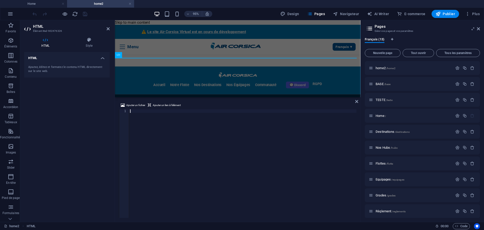
click at [219, 138] on div at bounding box center [242, 166] width 227 height 115
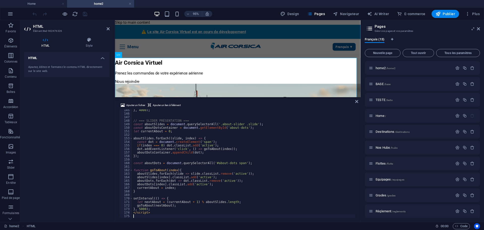
drag, startPoint x: 63, startPoint y: 160, endPoint x: 65, endPoint y: 150, distance: 10.5
click at [63, 160] on div "HTML Ajoutez, éditez et formatez le contenu HTML directement sur le site web." at bounding box center [66, 135] width 85 height 166
click at [84, 15] on icon "save" at bounding box center [85, 14] width 6 height 6
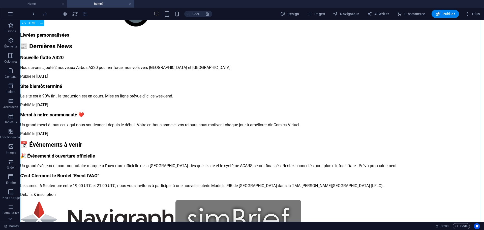
scroll to position [1639, 0]
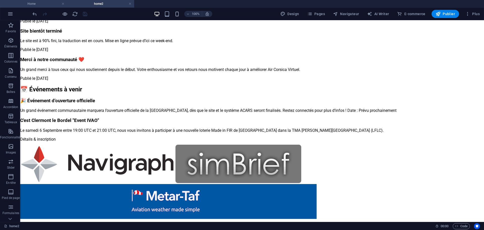
click at [36, 5] on h4 "Home" at bounding box center [33, 4] width 67 height 6
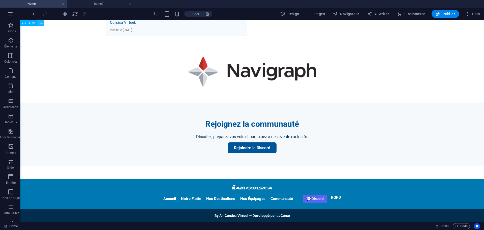
click at [42, 23] on icon at bounding box center [41, 23] width 3 height 5
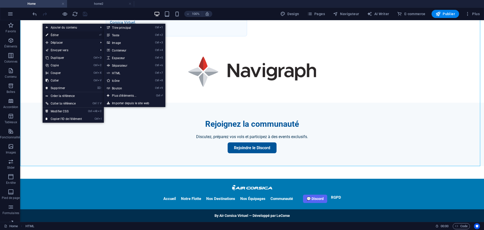
click at [55, 35] on link "⏎ Éditer" at bounding box center [64, 35] width 42 height 8
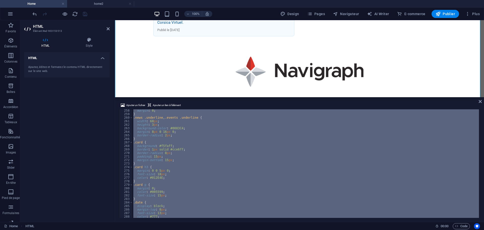
click at [205, 155] on div "margin : 0 ; } .news .underline , .events .underline { width : 60 px ; height :…" at bounding box center [305, 163] width 347 height 108
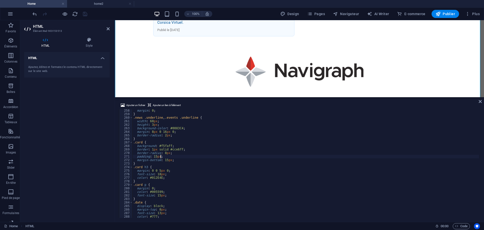
type textarea "</style>"
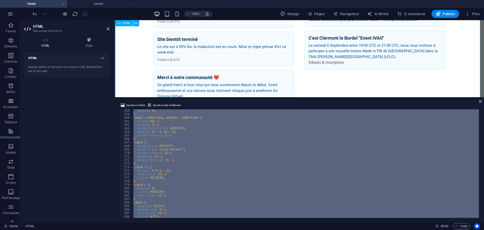
scroll to position [425, 0]
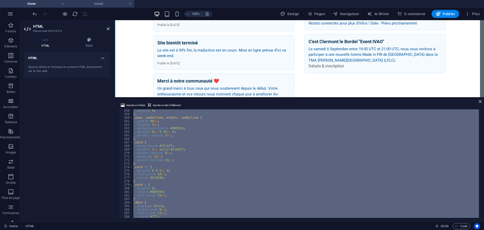
click at [104, 5] on h4 "home2" at bounding box center [100, 4] width 67 height 6
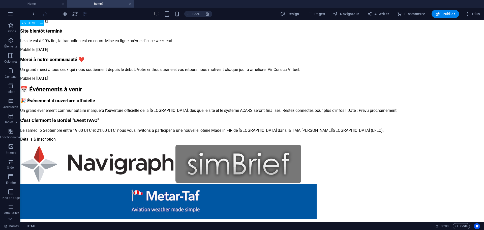
scroll to position [0, 0]
click at [42, 22] on icon at bounding box center [41, 23] width 3 height 5
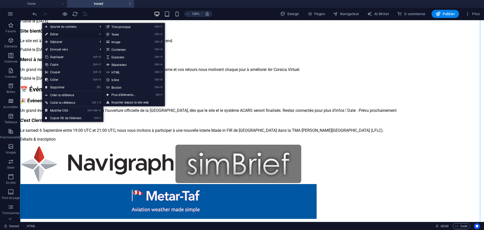
click at [50, 33] on link "⏎ Éditer" at bounding box center [63, 35] width 42 height 8
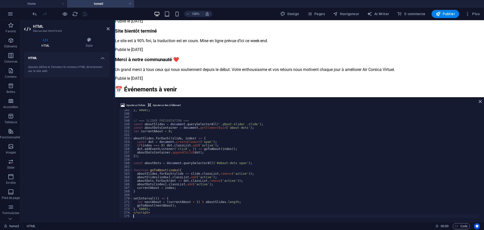
scroll to position [509, 0]
click at [185, 159] on div "} , 4000 ) ; // === SLIDER PRÉSENTATION === const aboutSlides = document . quer…" at bounding box center [308, 165] width 350 height 114
type textarea "</script>"
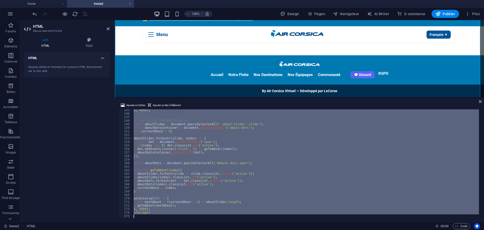
scroll to position [18, 0]
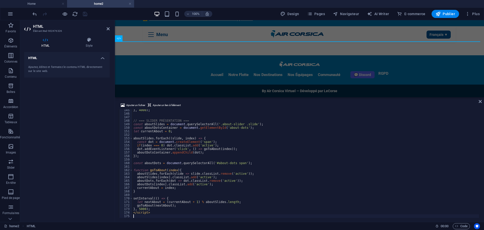
click at [91, 137] on div "HTML Ajoutez, éditez et formatez le contenu HTML directement sur le site web." at bounding box center [66, 135] width 85 height 166
drag, startPoint x: 92, startPoint y: 140, endPoint x: 70, endPoint y: 60, distance: 83.1
click at [93, 136] on div "HTML Ajoutez, éditez et formatez le contenu HTML directement sur le site web." at bounding box center [66, 135] width 85 height 166
click at [67, 117] on div "HTML Ajoutez, éditez et formatez le contenu HTML directement sur le site web." at bounding box center [66, 135] width 85 height 166
click at [68, 115] on div "HTML Ajoutez, éditez et formatez le contenu HTML directement sur le site web." at bounding box center [66, 135] width 85 height 166
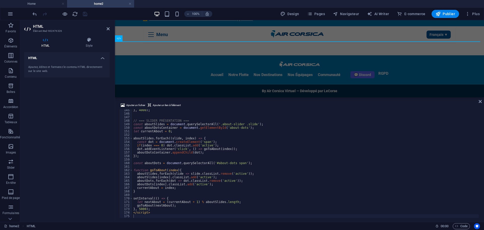
click at [68, 115] on div "HTML Ajoutez, éditez et formatez le contenu HTML directement sur le site web." at bounding box center [66, 135] width 85 height 166
type textarea "</script>"
click at [154, 213] on div "} , 4000 ) ; // === SLIDER PRÉSENTATION === const aboutSlides = document . quer…" at bounding box center [307, 165] width 350 height 114
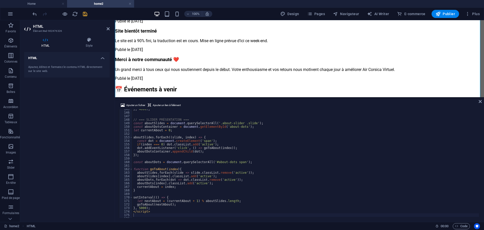
drag, startPoint x: 82, startPoint y: 188, endPoint x: 89, endPoint y: 51, distance: 137.6
click at [82, 188] on div "HTML Ajoutez, éditez et formatez le contenu HTML directement sur le site web." at bounding box center [66, 135] width 85 height 166
click at [83, 12] on icon "save" at bounding box center [85, 14] width 6 height 6
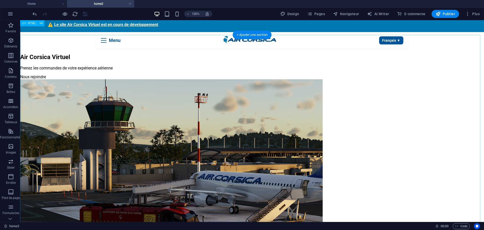
scroll to position [0, 0]
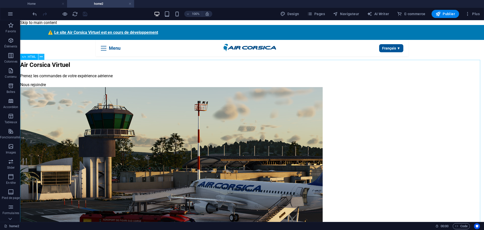
click at [42, 57] on icon at bounding box center [41, 56] width 3 height 5
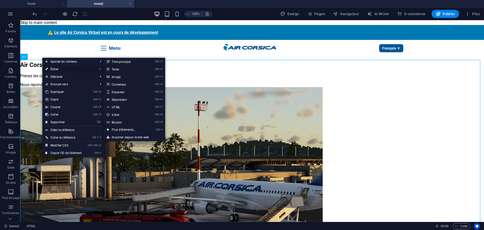
click at [56, 68] on link "⏎ Éditer" at bounding box center [63, 69] width 42 height 8
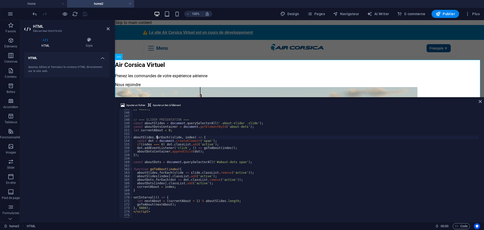
click at [157, 138] on div "} , 4000 ) ; // === SLIDER PRÉSENTATION === const aboutSlides = document . quer…" at bounding box center [307, 164] width 350 height 114
type textarea "aboutSlides.forEach((slide, index) => {"
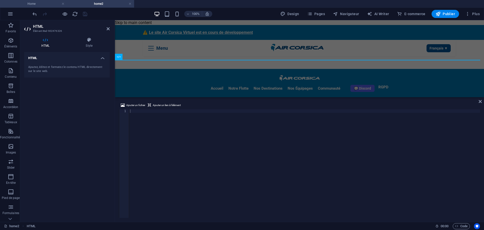
click at [41, 1] on li "Home" at bounding box center [33, 4] width 67 height 8
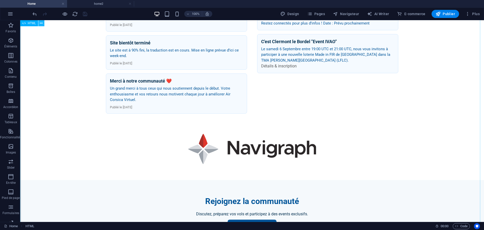
click at [44, 23] on button at bounding box center [41, 23] width 6 height 6
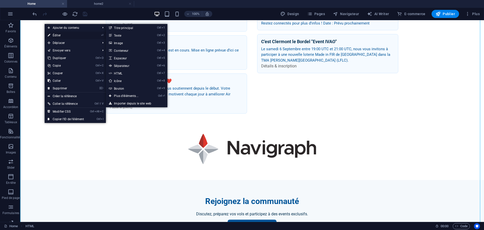
click at [55, 34] on link "⏎ Éditer" at bounding box center [66, 36] width 42 height 8
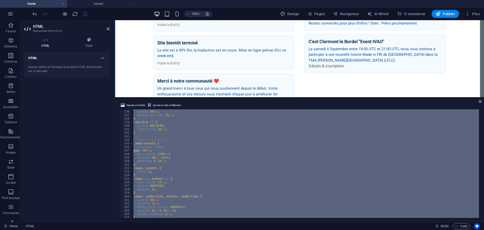
scroll to position [768, 0]
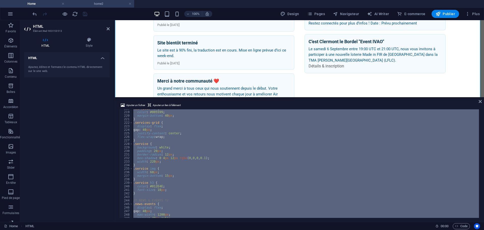
click at [107, 3] on h4 "home2" at bounding box center [100, 4] width 67 height 6
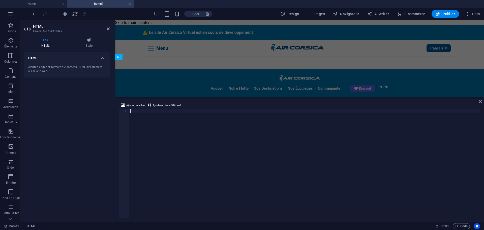
click at [166, 152] on div at bounding box center [304, 166] width 351 height 115
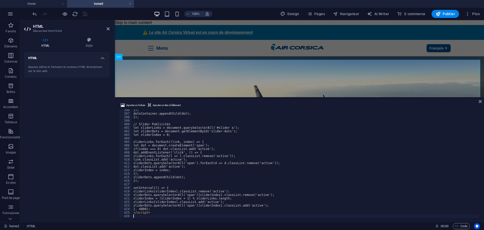
drag, startPoint x: 96, startPoint y: 128, endPoint x: 99, endPoint y: 50, distance: 77.5
click at [97, 120] on div "HTML Ajoutez, éditez et formatez le contenu HTML directement sur le site web." at bounding box center [66, 135] width 85 height 166
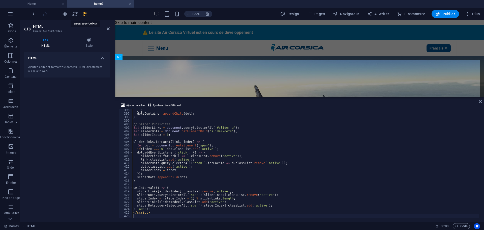
click at [86, 13] on icon "save" at bounding box center [85, 14] width 6 height 6
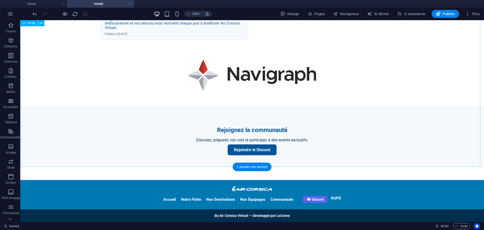
scroll to position [509, 0]
click at [441, 13] on icon "button" at bounding box center [438, 13] width 5 height 5
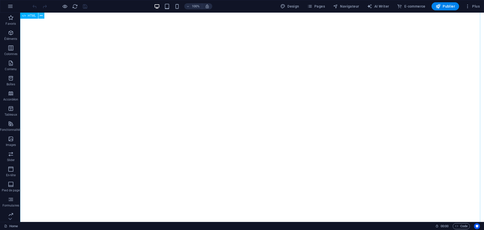
click at [42, 17] on icon at bounding box center [41, 15] width 3 height 5
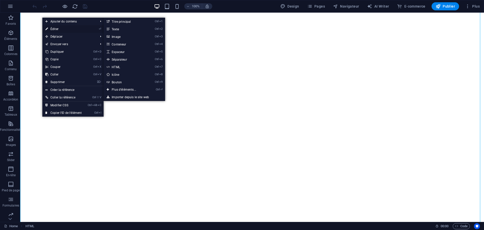
click at [52, 30] on link "⏎ Éditer" at bounding box center [63, 29] width 42 height 8
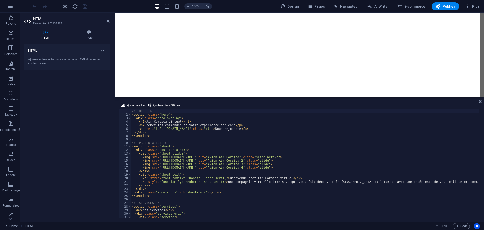
scroll to position [15, 0]
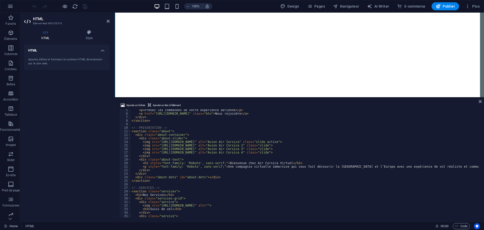
type textarea "<div class="about-text">"
click at [189, 159] on div "< p > Prenez les commandes de votre expérience aérienne </ p > < a href = "[URL…" at bounding box center [306, 165] width 350 height 114
click at [315, 5] on span "Pages" at bounding box center [316, 6] width 18 height 5
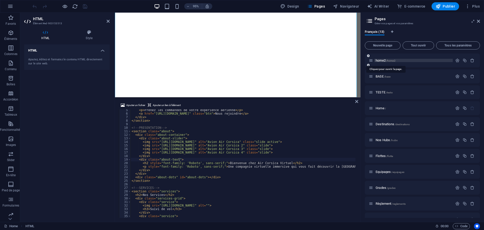
click at [383, 60] on span "home2 /home2" at bounding box center [386, 60] width 20 height 4
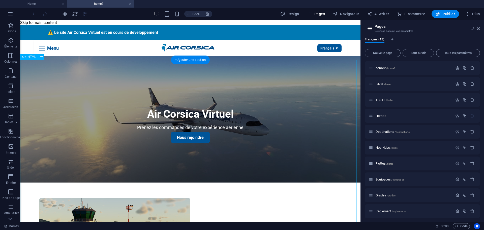
scroll to position [0, 0]
click at [42, 55] on icon at bounding box center [41, 56] width 3 height 5
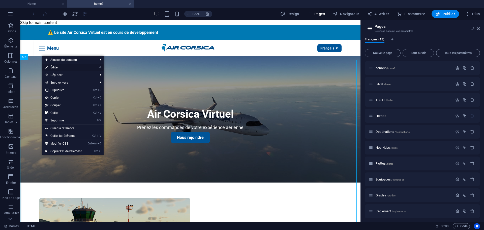
click at [61, 67] on link "⏎ Éditer" at bounding box center [63, 68] width 42 height 8
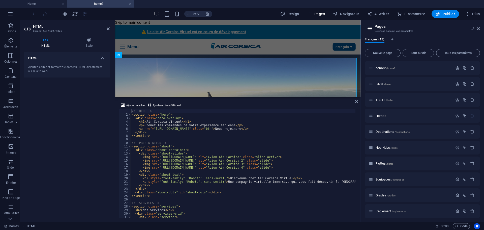
click at [142, 163] on div "<!-- HERO --> < section class = "hero" > < div class = "hero-overlay" > < h1 > …" at bounding box center [306, 166] width 350 height 114
type textarea "</script>"
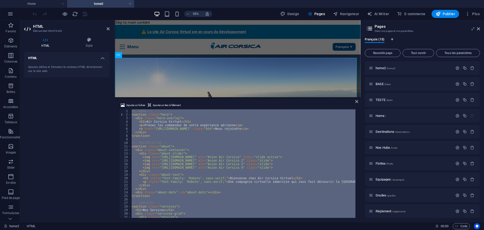
click at [149, 137] on div "<!-- HERO --> < section class = "hero" > < div class = "hero-overlay" > < h1 > …" at bounding box center [243, 163] width 225 height 108
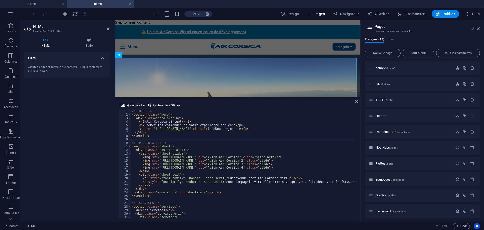
type textarea "</script>"
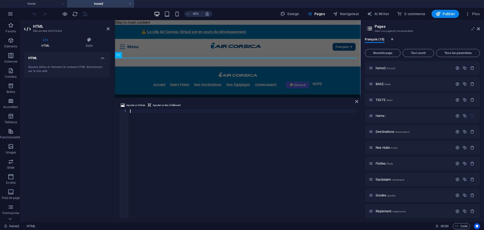
scroll to position [1438, 0]
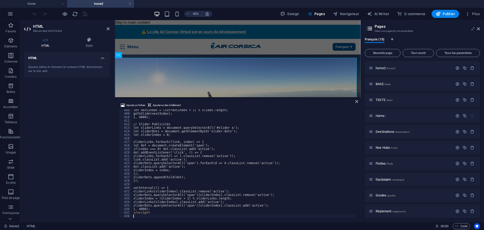
click at [67, 131] on div "HTML Ajoutez, éditez et formatez le contenu HTML directement sur le site web." at bounding box center [66, 135] width 85 height 166
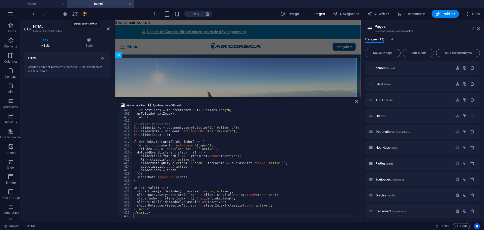
click at [86, 11] on icon "save" at bounding box center [85, 14] width 6 height 6
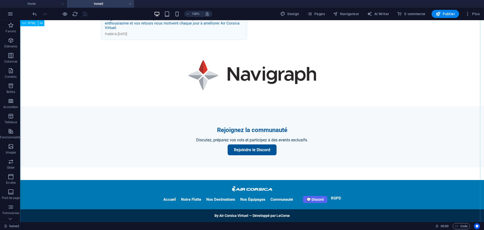
scroll to position [509, 0]
click at [451, 10] on button "Publier" at bounding box center [445, 14] width 27 height 8
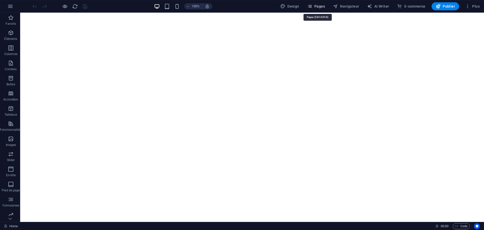
click at [324, 8] on span "Pages" at bounding box center [316, 6] width 18 height 5
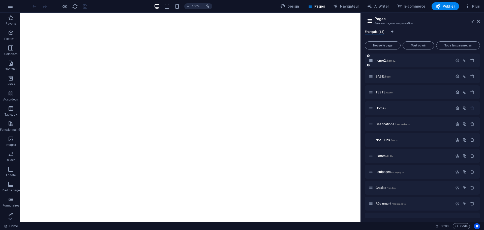
click at [384, 62] on div "home2 /home2" at bounding box center [411, 60] width 84 height 6
click at [383, 61] on span "home2 /home2" at bounding box center [386, 60] width 20 height 4
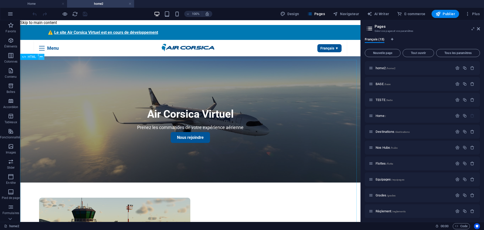
click at [40, 57] on icon at bounding box center [41, 56] width 3 height 5
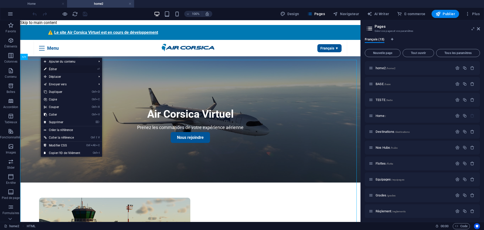
click at [51, 68] on link "⏎ Éditer" at bounding box center [62, 69] width 42 height 8
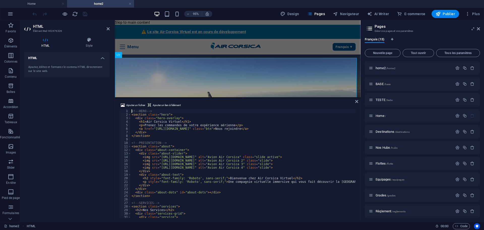
click at [136, 155] on div "<!-- HERO --> < section class = "hero" > < div class = "hero-overlay" > < h1 > …" at bounding box center [306, 166] width 350 height 114
type textarea "</script>"
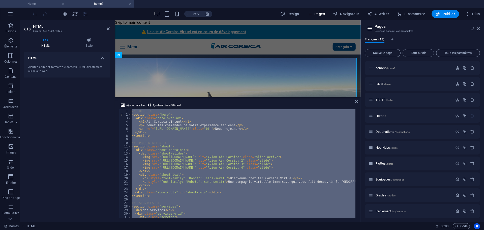
click at [34, 1] on li "Home" at bounding box center [33, 4] width 67 height 8
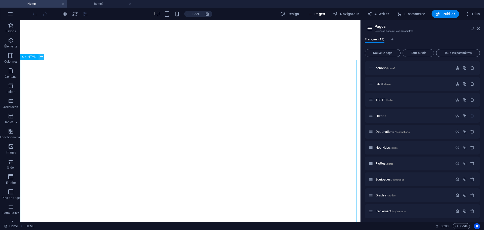
click at [42, 58] on icon at bounding box center [41, 56] width 3 height 5
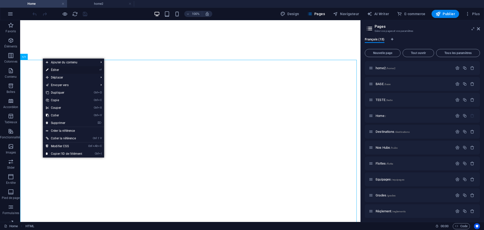
click at [57, 70] on link "⏎ Éditer" at bounding box center [64, 70] width 42 height 8
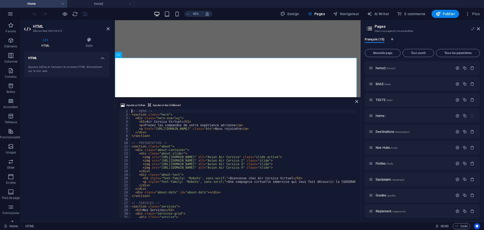
click at [164, 158] on div "<!-- HERO --> < section class = "hero" > < div class = "hero-overlay" > < h1 > …" at bounding box center [306, 166] width 350 height 114
type textarea "</style>"
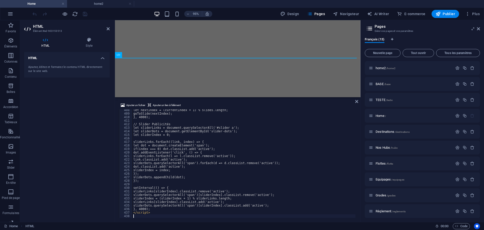
scroll to position [1438, 0]
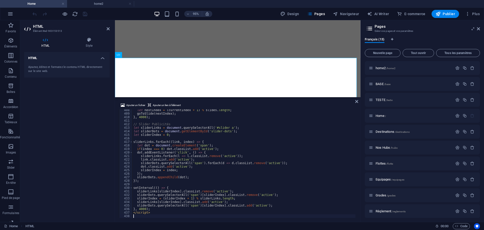
drag, startPoint x: 83, startPoint y: 132, endPoint x: 76, endPoint y: 82, distance: 50.3
click at [82, 131] on div "HTML Ajoutez, éditez et formatez le contenu HTML directement sur le site web." at bounding box center [66, 135] width 85 height 166
click at [86, 12] on icon "save" at bounding box center [85, 14] width 6 height 6
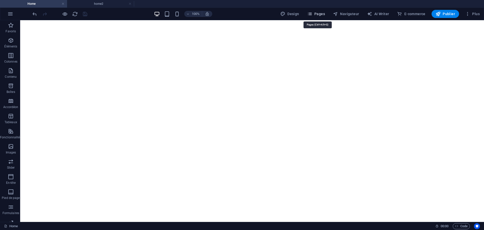
click at [320, 15] on span "Pages" at bounding box center [316, 13] width 18 height 5
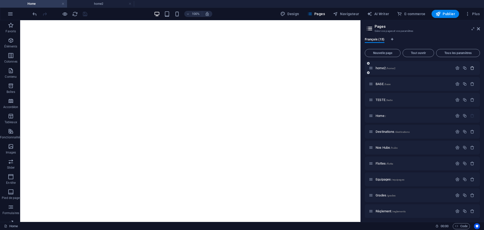
click at [471, 68] on icon "button" at bounding box center [472, 68] width 4 height 4
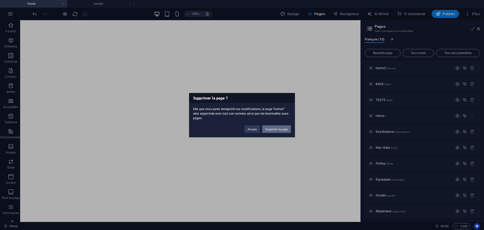
click at [274, 125] on button "Supprimer la page" at bounding box center [276, 129] width 29 height 8
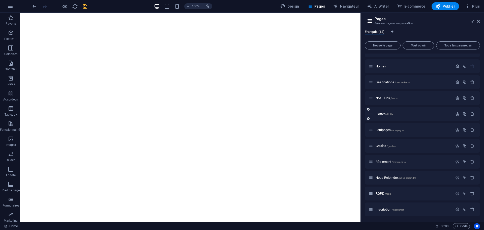
scroll to position [26, 0]
click at [442, 7] on span "Publier" at bounding box center [445, 6] width 19 height 5
